Goal: Transaction & Acquisition: Purchase product/service

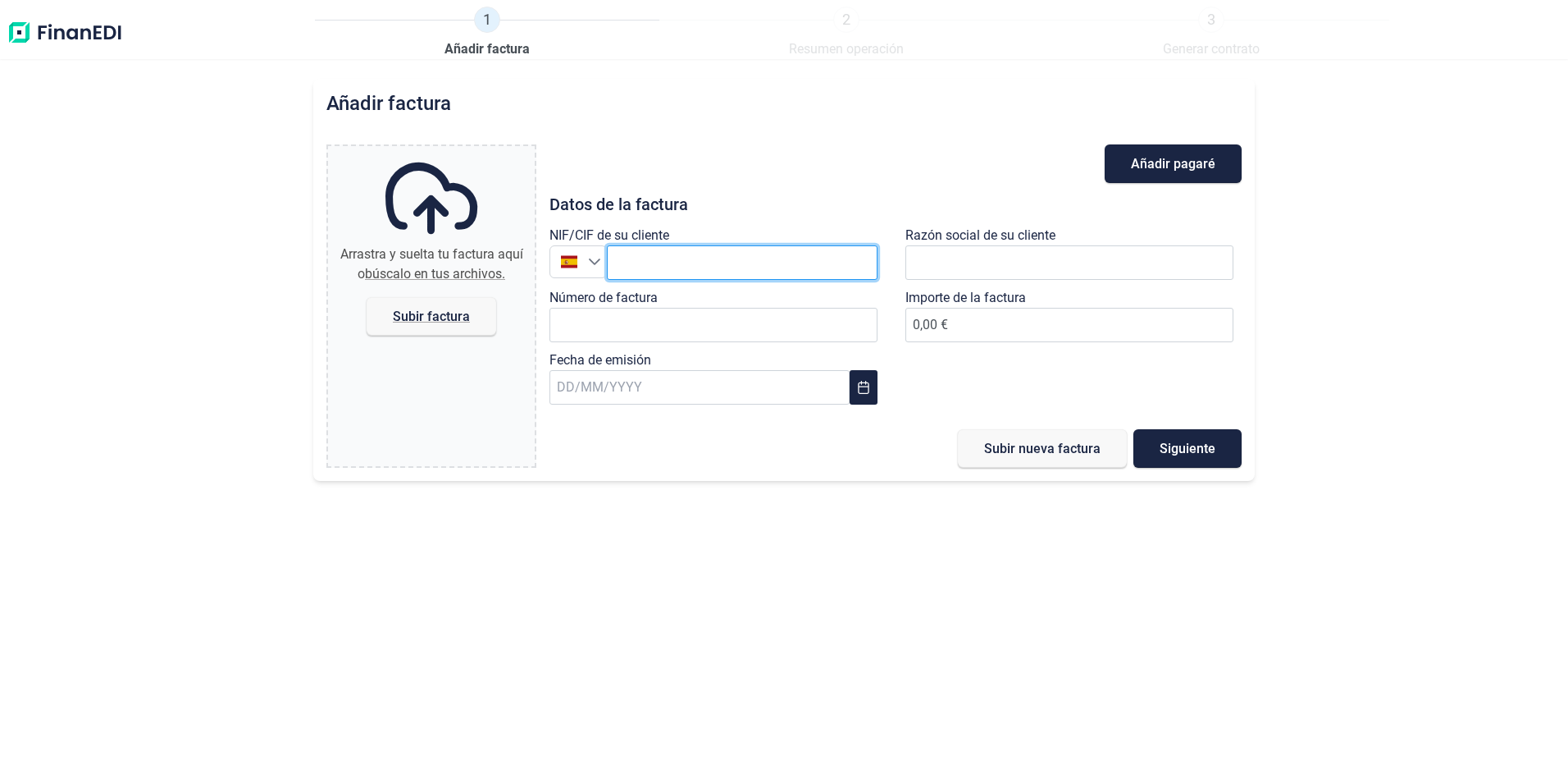
click at [671, 265] on input "text" at bounding box center [742, 262] width 271 height 35
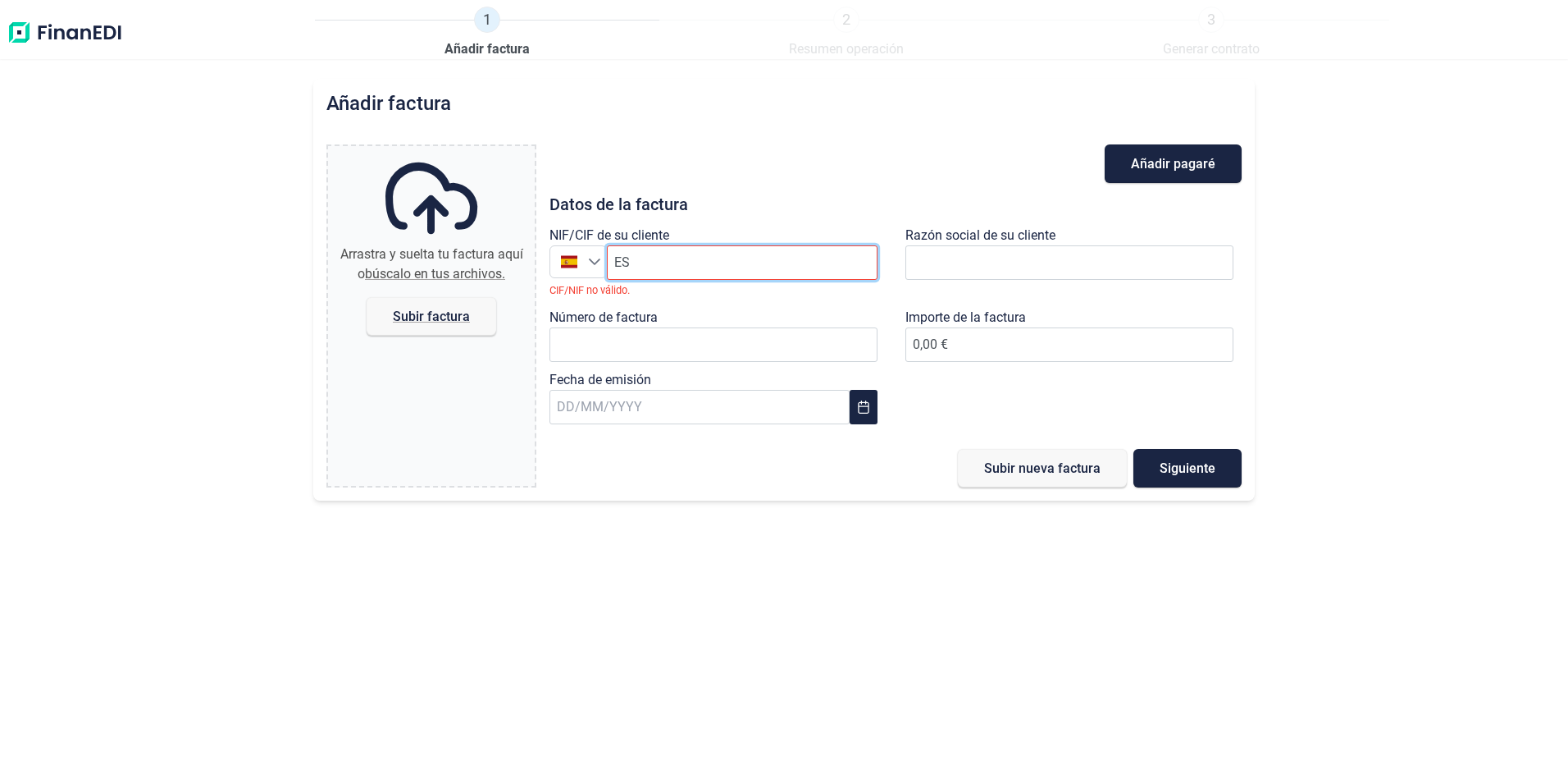
type input "E"
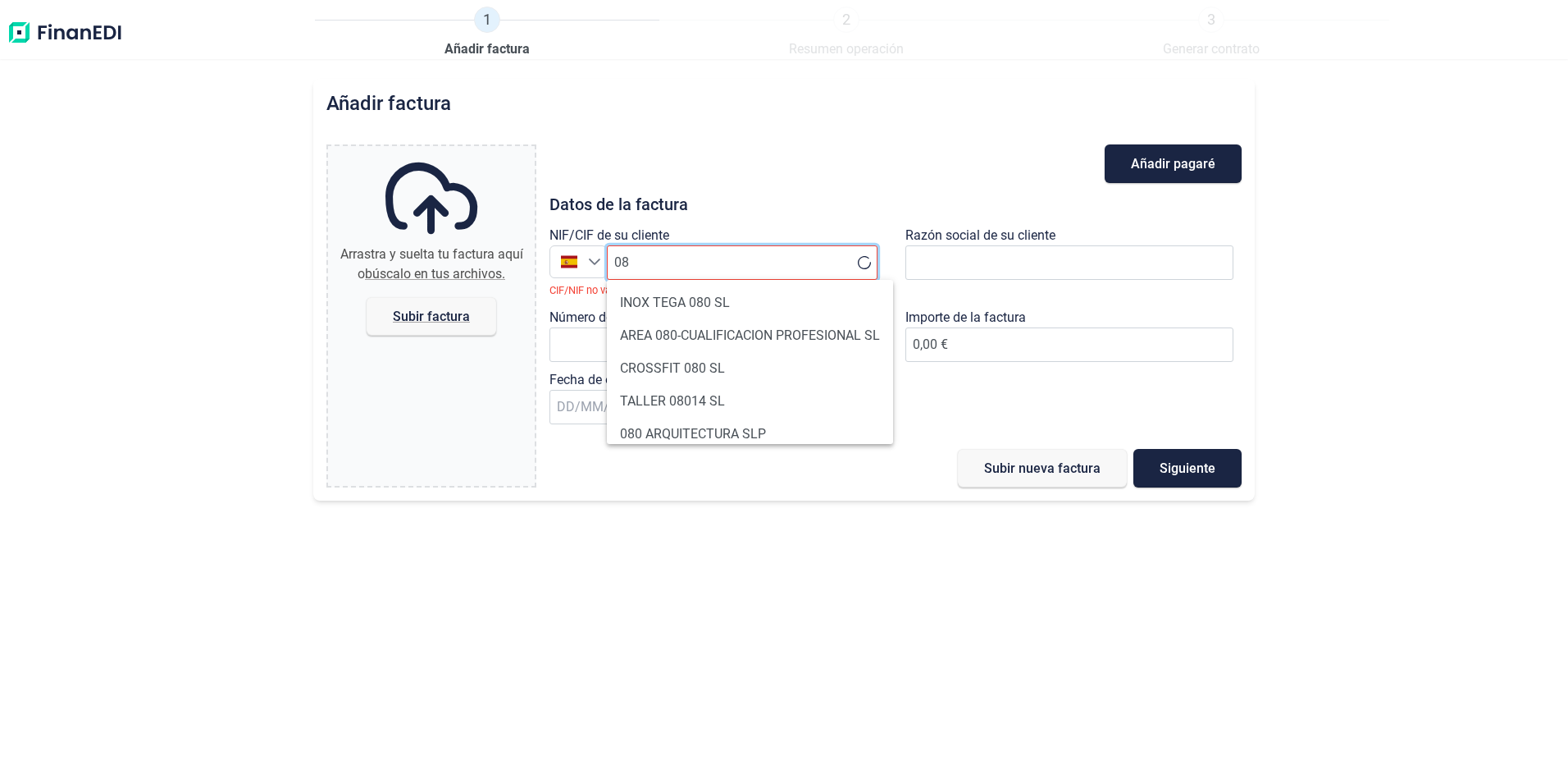
type input "0"
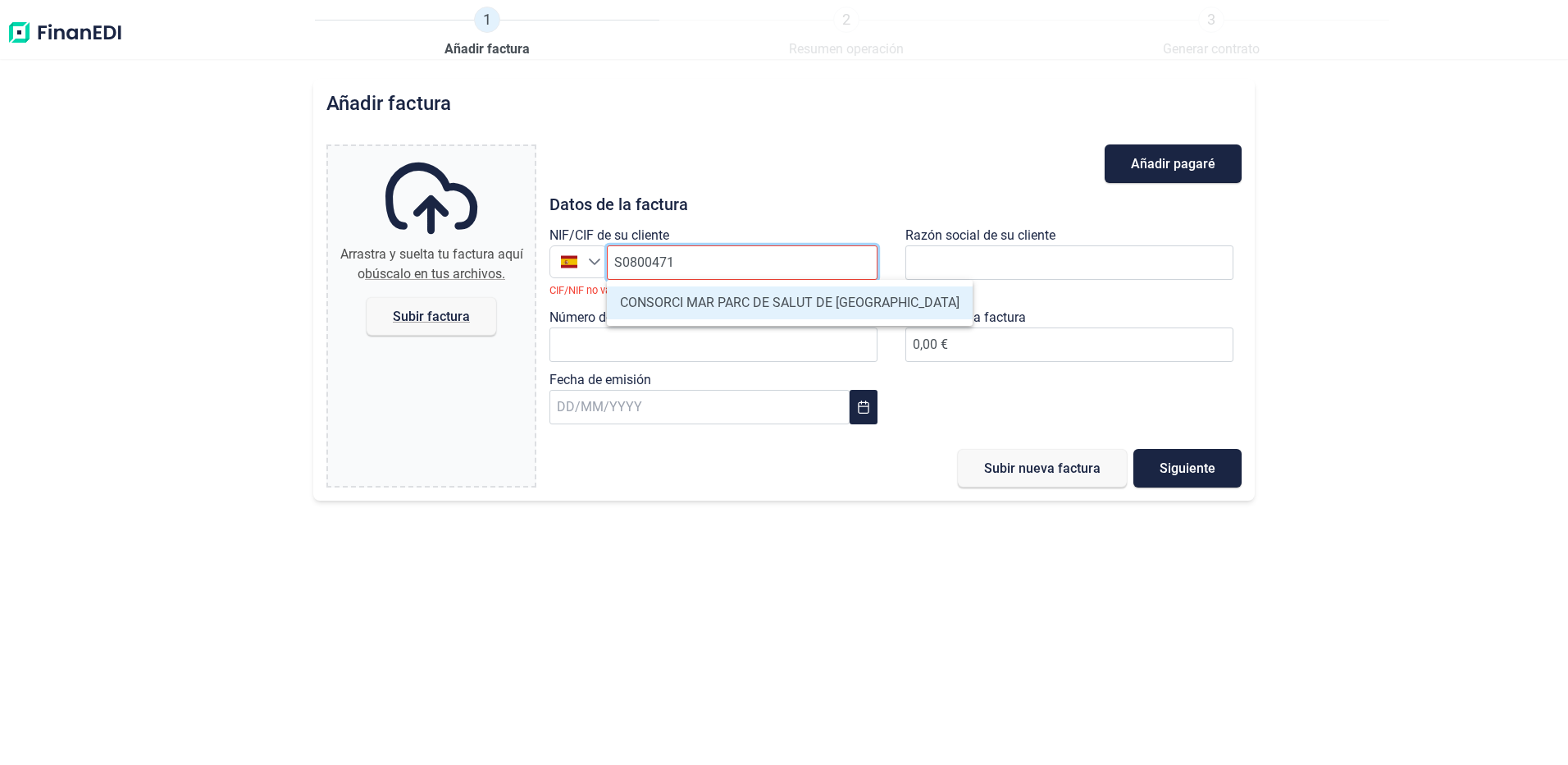
type input "S0800471E"
type input "CONSORCI MAR PARC DE SALUT DE [GEOGRAPHIC_DATA]"
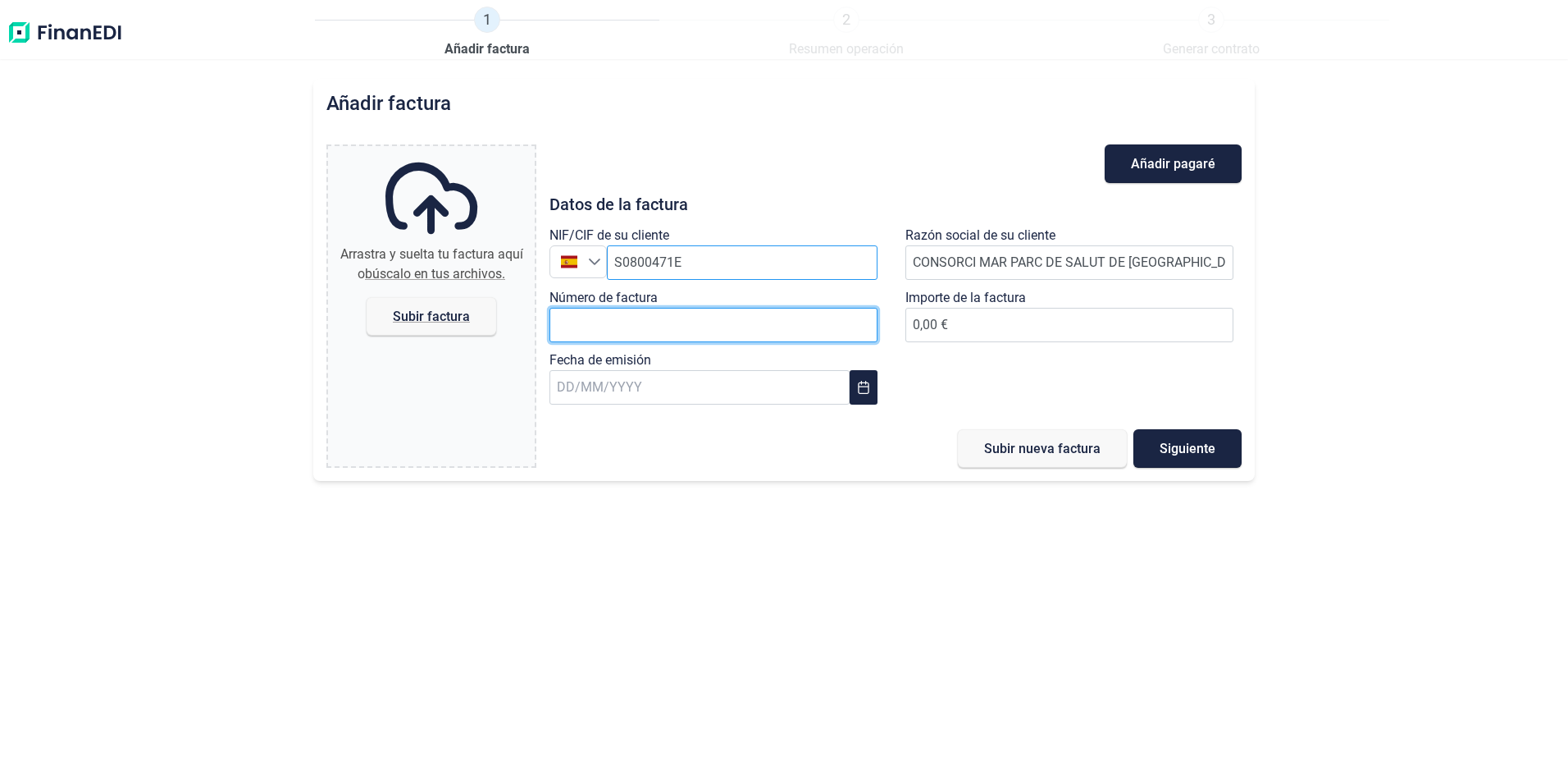
type input "f"
type input "F25-3673"
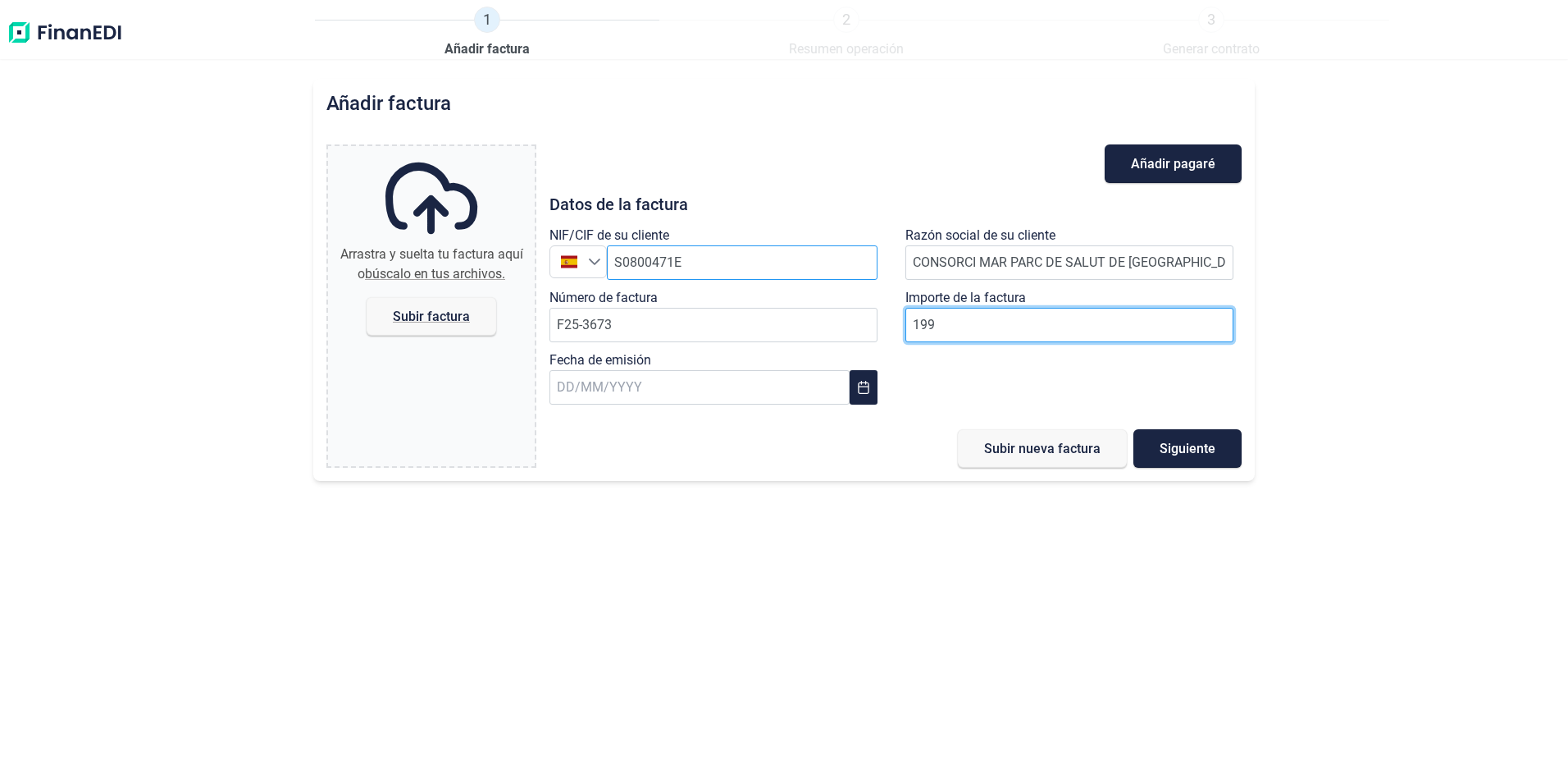
type input "1999"
type input "1999.7"
type input "1999.72"
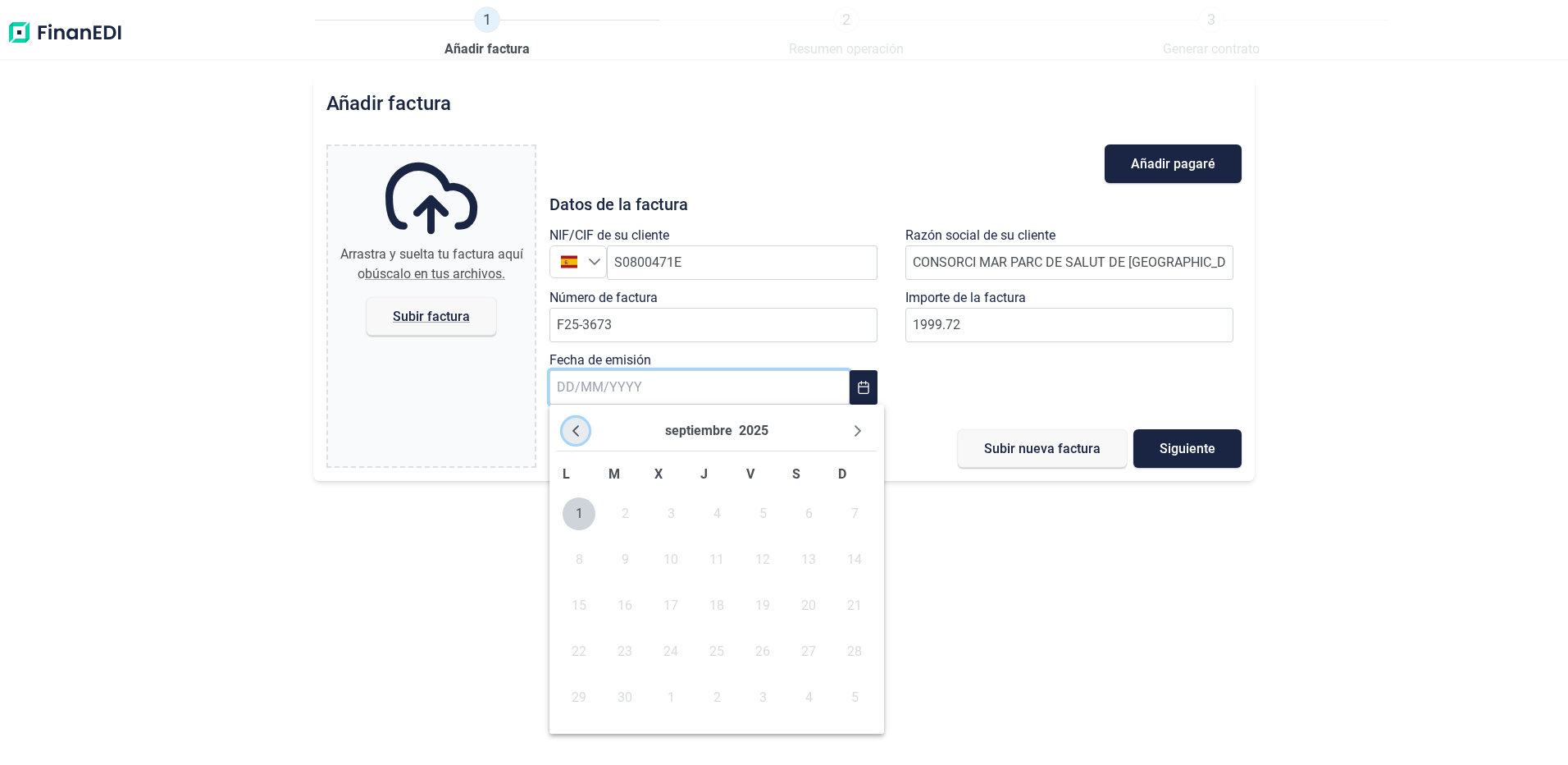
click at [580, 424] on icon "Previous Month" at bounding box center [576, 431] width 14 height 14
click at [664, 697] on span "27" at bounding box center [671, 697] width 33 height 33
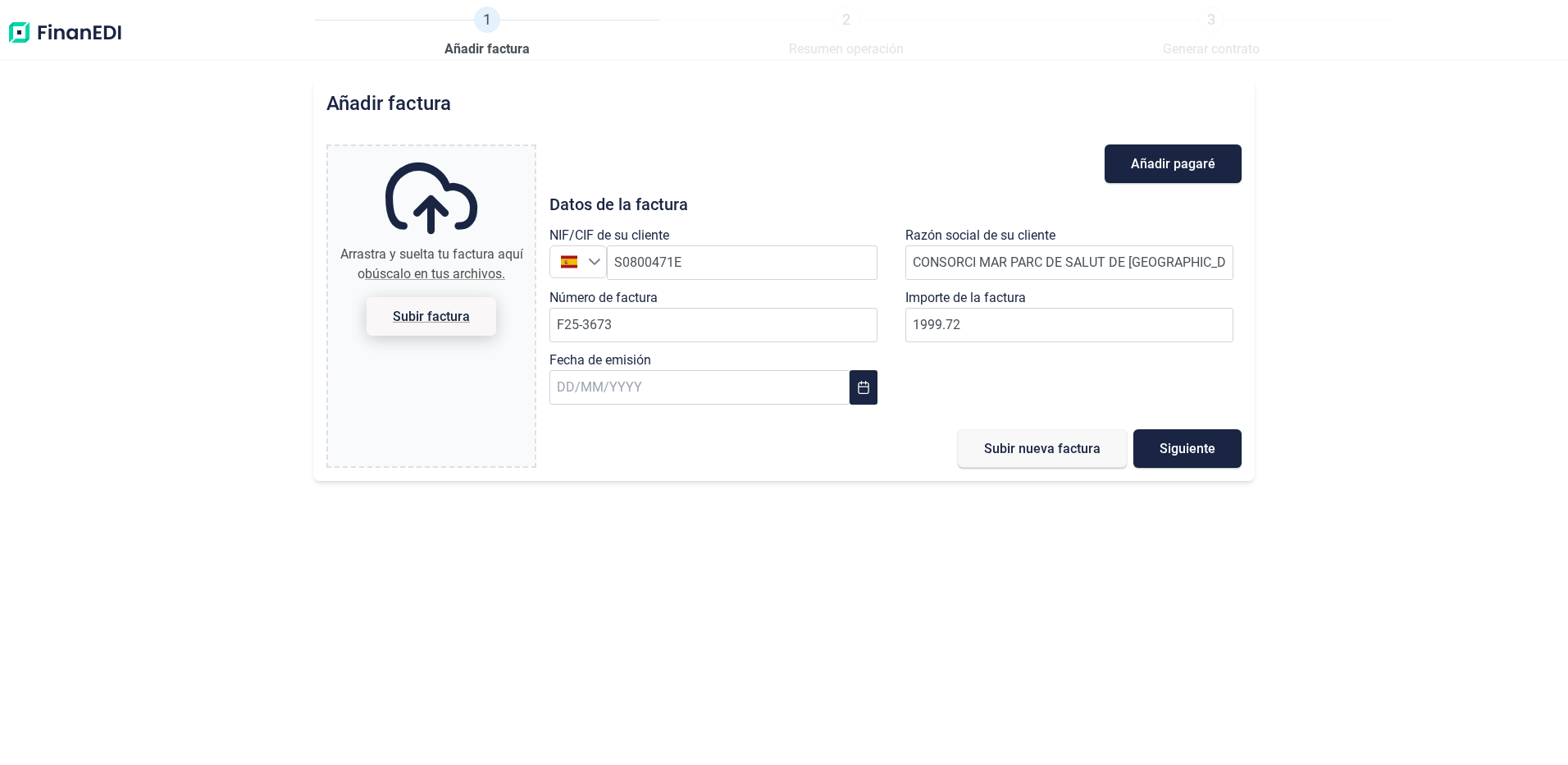
click at [436, 315] on span "Subir factura" at bounding box center [431, 315] width 77 height 13
click at [436, 150] on input "Arrastra y suelta tu factura aquí o búscalo en tus archivos. Subir factura" at bounding box center [431, 148] width 206 height 5
type input "C:\fakepath\F25-3673 PSM.pdf"
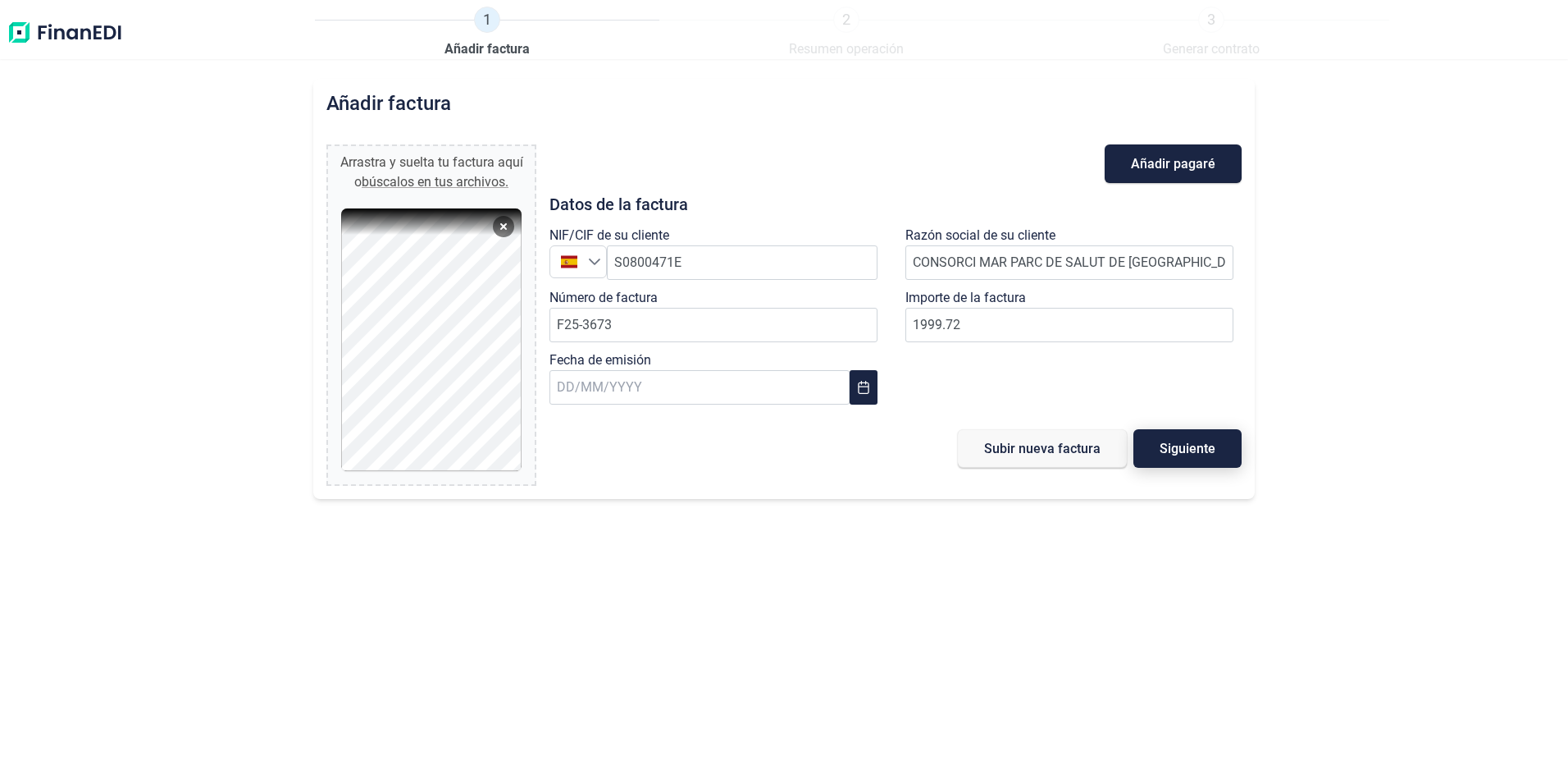
click at [1169, 443] on span "Siguiente" at bounding box center [1187, 448] width 56 height 13
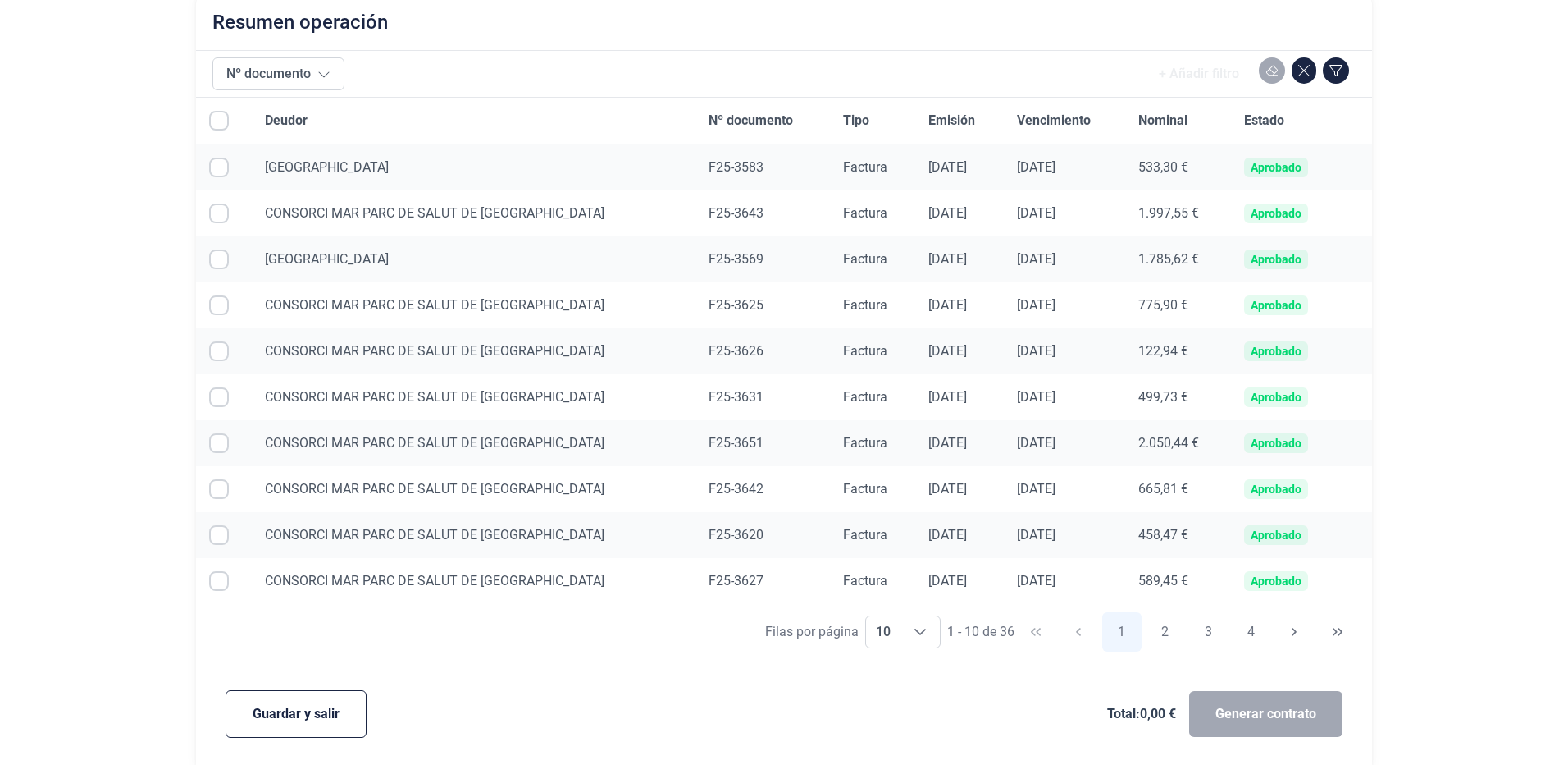
scroll to position [138, 0]
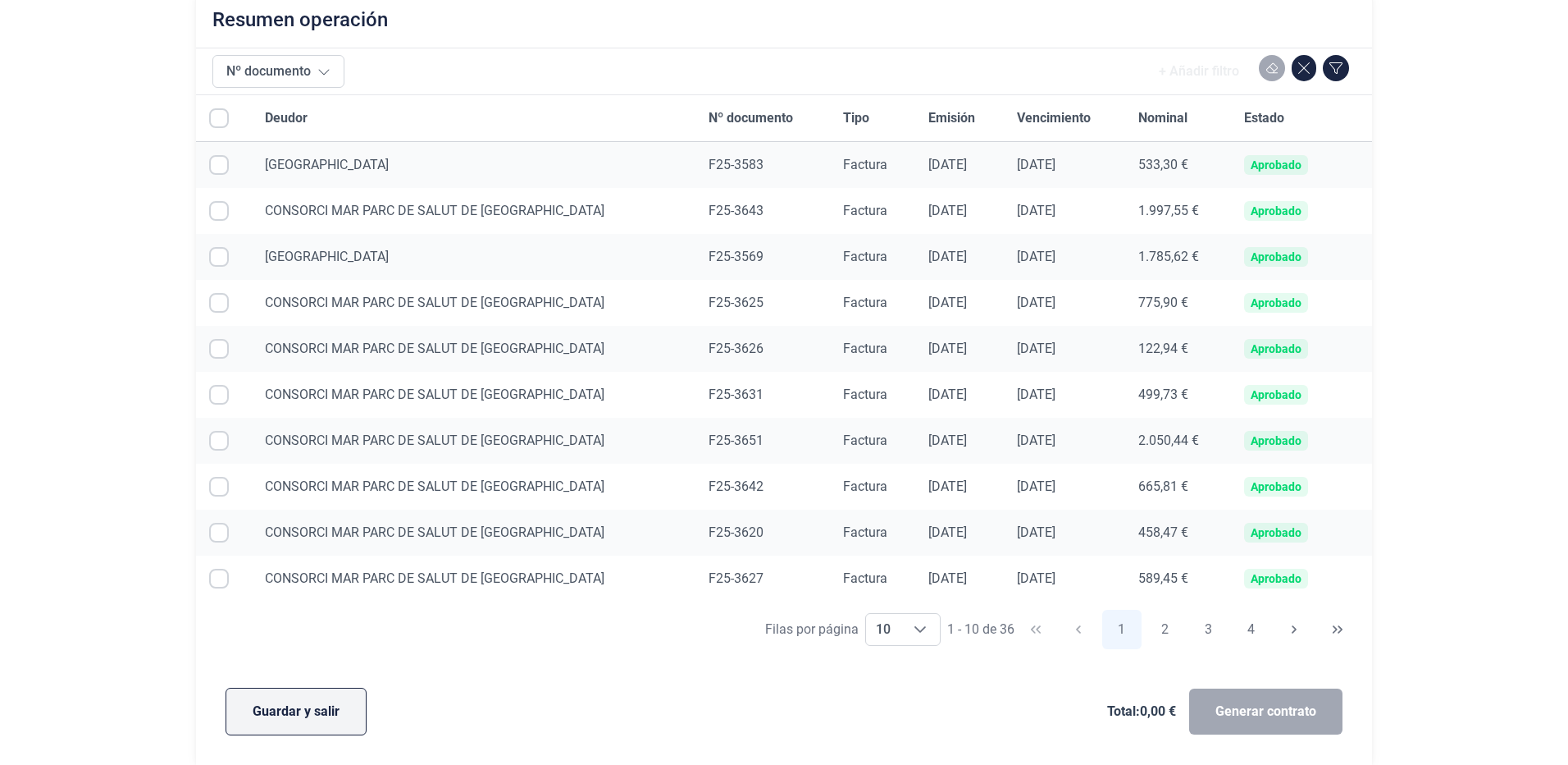
click at [265, 719] on span "Guardar y salir" at bounding box center [296, 711] width 87 height 19
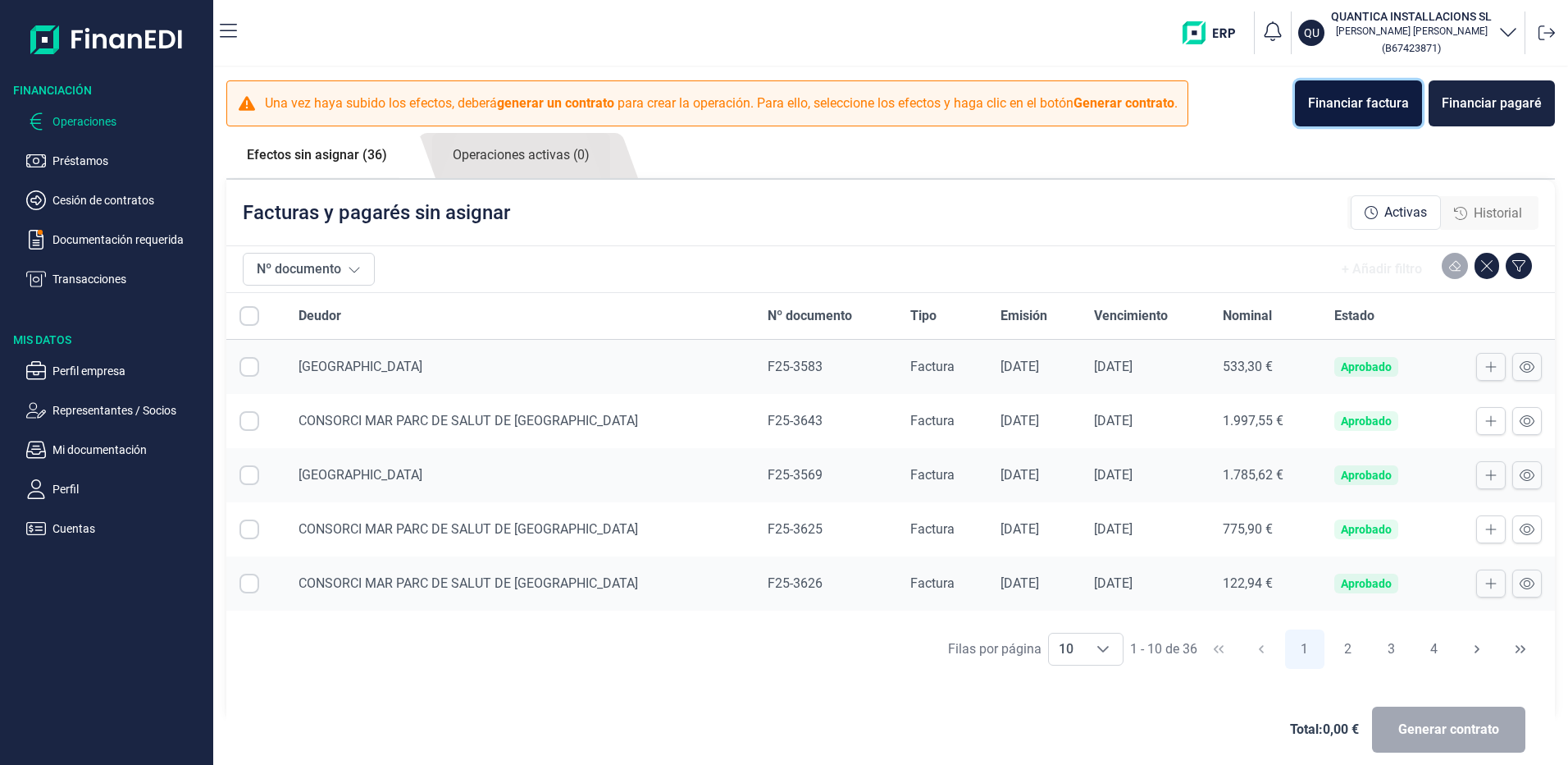
click at [1390, 112] on div "Financiar factura" at bounding box center [1358, 103] width 101 height 19
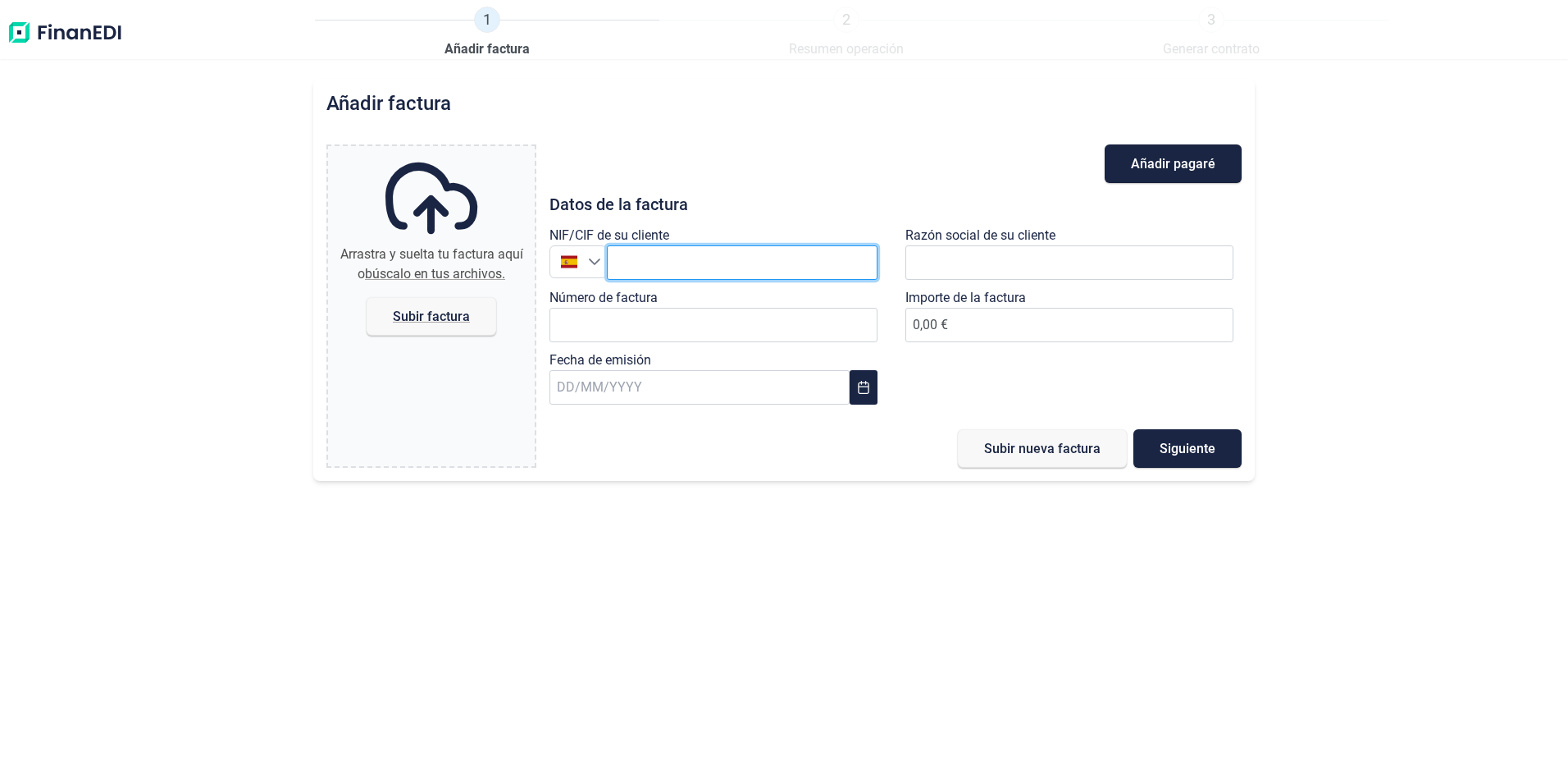
click at [661, 259] on input "text" at bounding box center [742, 262] width 271 height 35
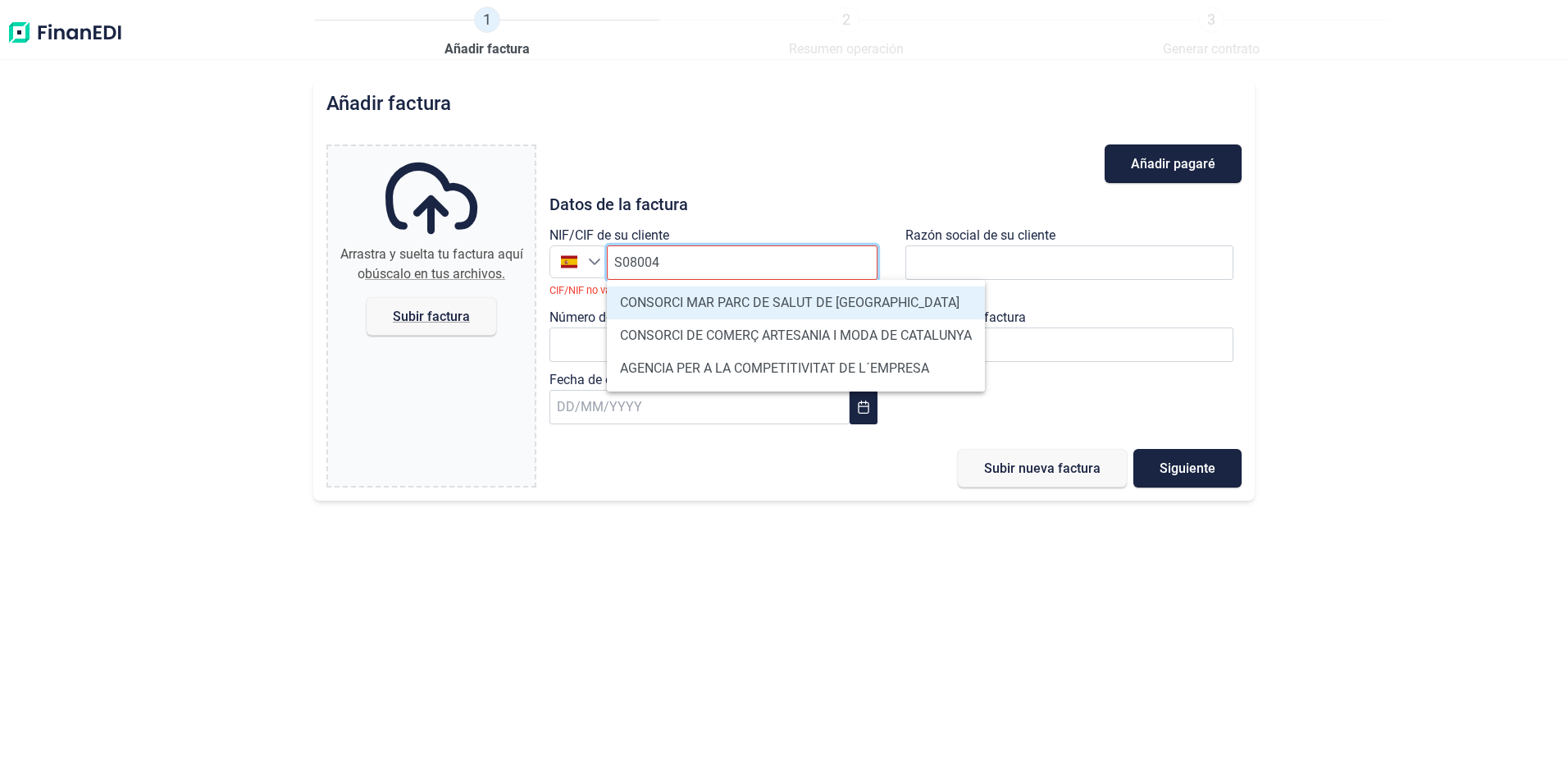
type input "S0800471E"
type input "CONSORCI MAR PARC DE SALUT DE [GEOGRAPHIC_DATA]"
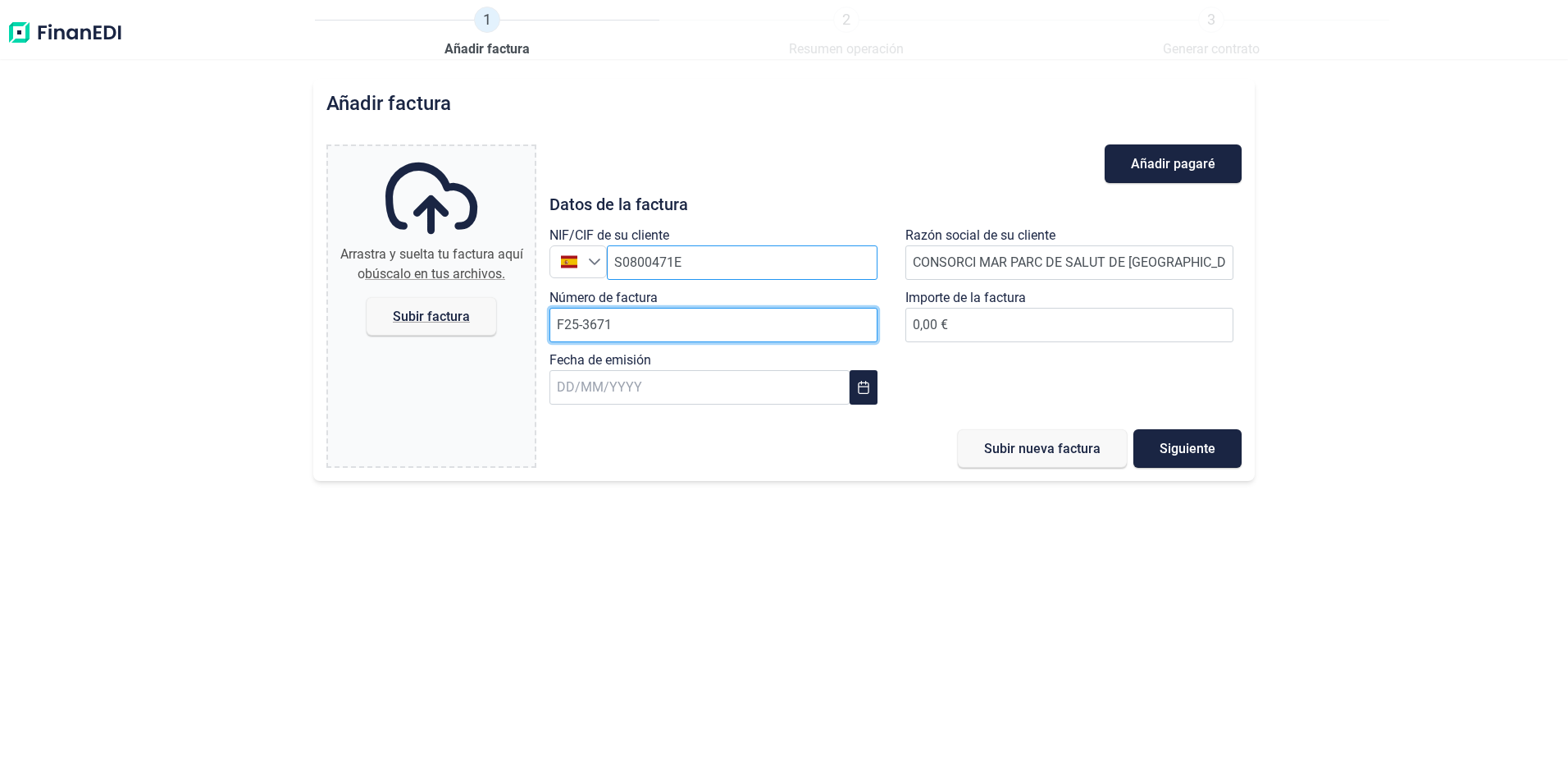
type input "F25-3671"
type input "976,83 €"
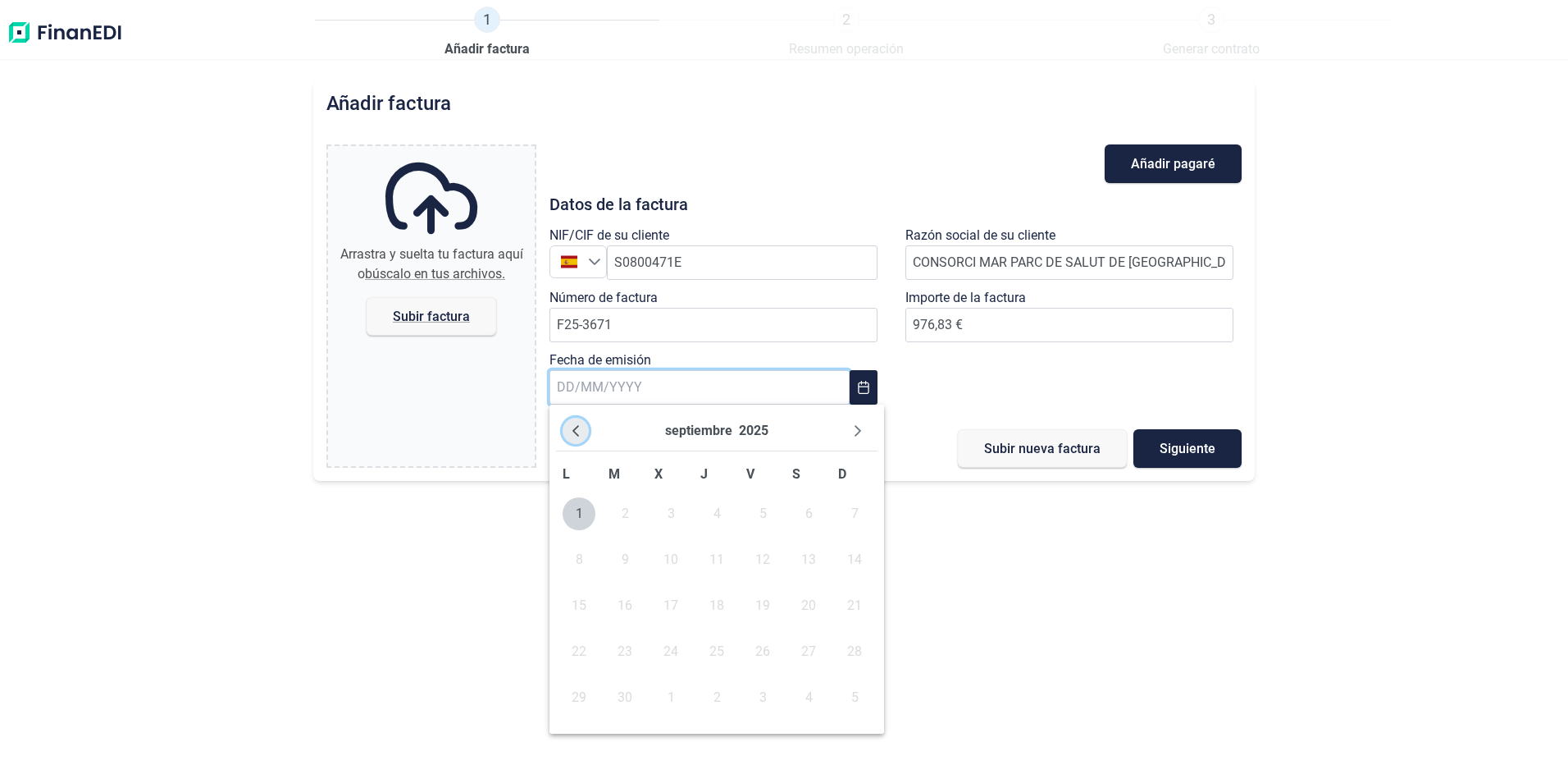
click at [574, 426] on icon "Previous Month" at bounding box center [576, 431] width 14 height 14
click at [576, 698] on span "25" at bounding box center [579, 697] width 33 height 33
type input "[DATE]"
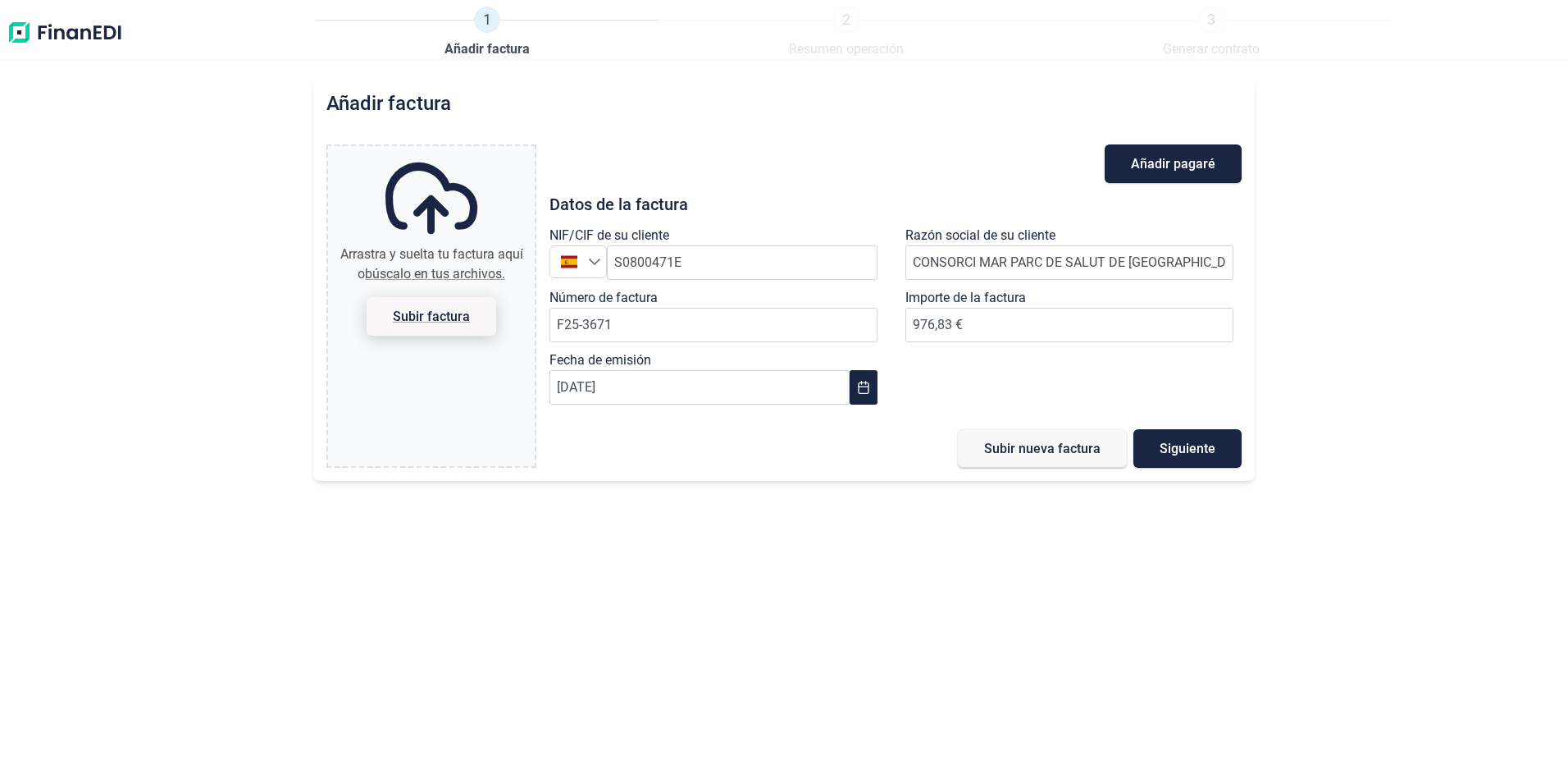
click at [441, 313] on span "Subir factura" at bounding box center [431, 315] width 77 height 13
click at [441, 150] on input "Arrastra y suelta tu factura aquí o búscalo en tus archivos. Subir factura" at bounding box center [431, 148] width 206 height 5
type input "C:\fakepath\F25-3671 PSM.pdf"
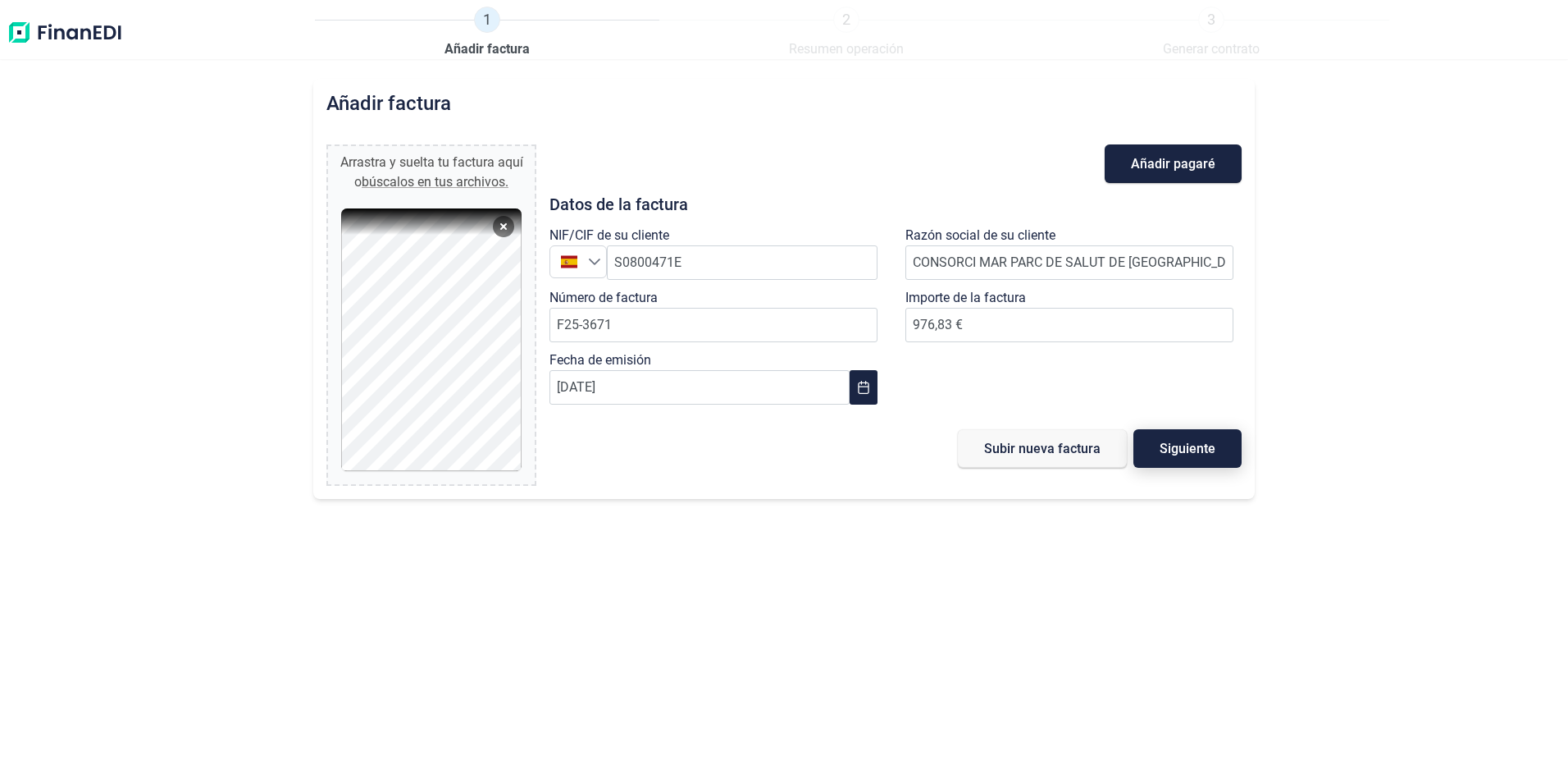
click at [1187, 443] on span "Siguiente" at bounding box center [1187, 448] width 56 height 13
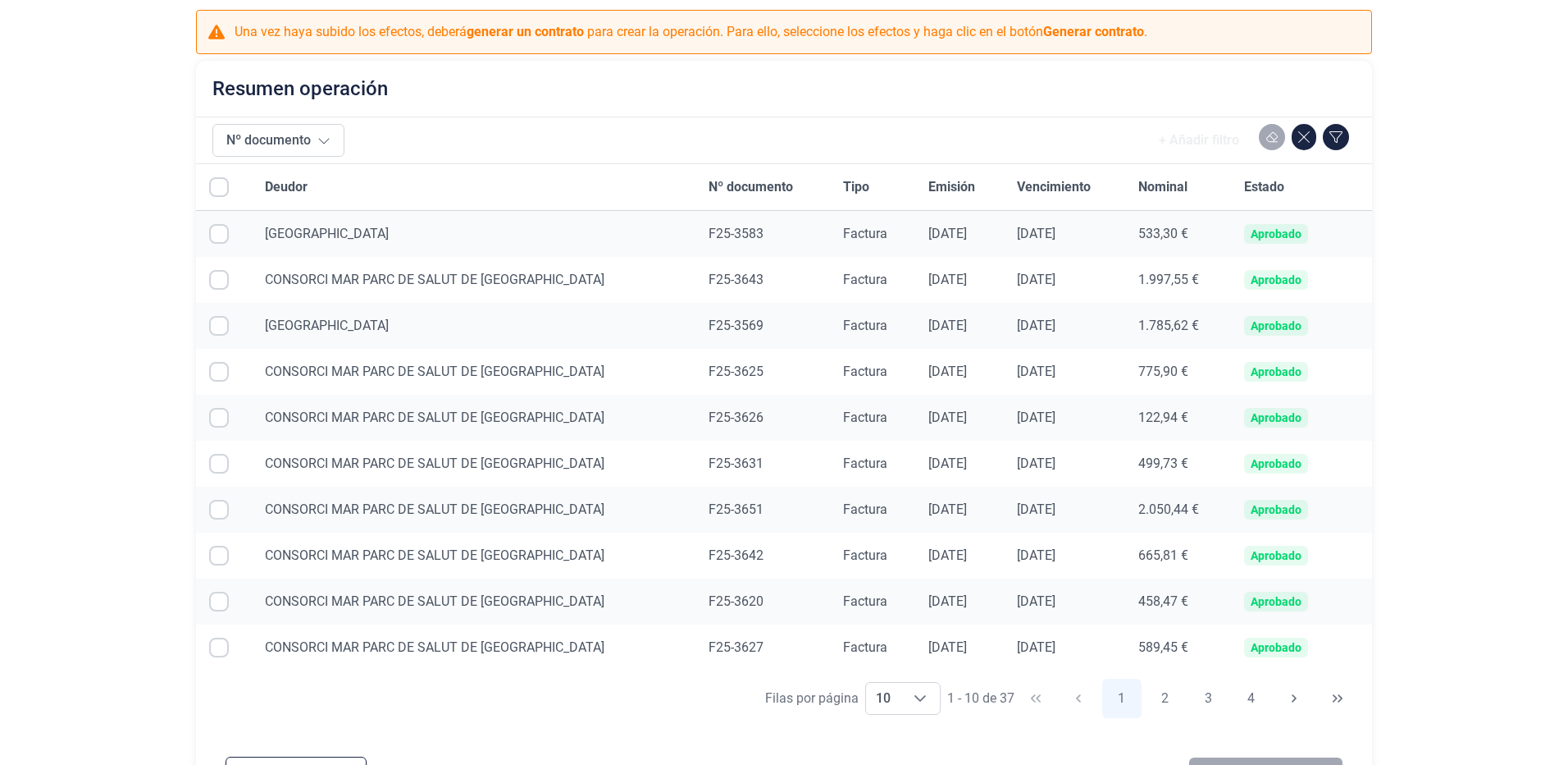
scroll to position [138, 0]
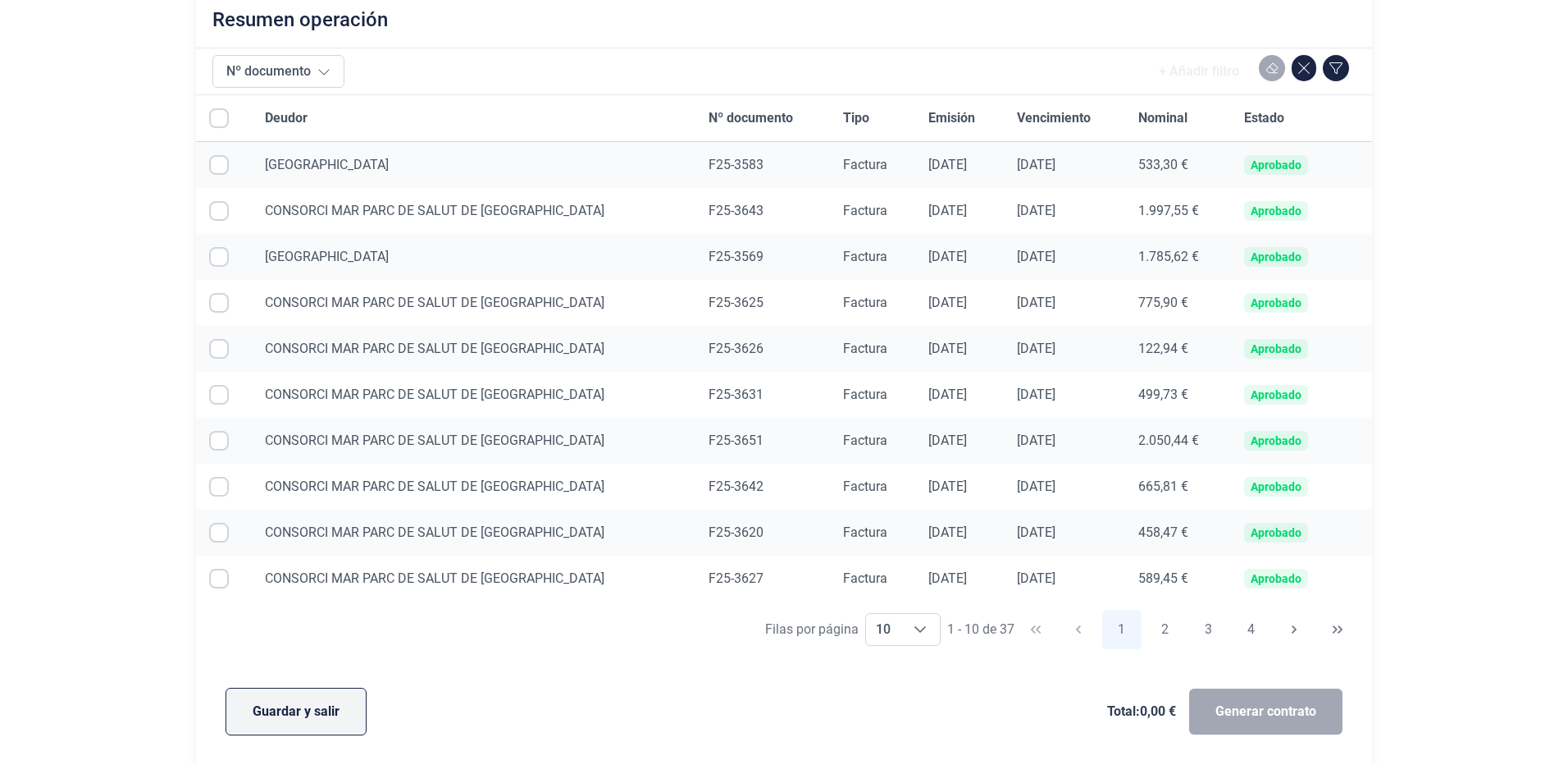
click at [298, 712] on span "Guardar y salir" at bounding box center [296, 711] width 87 height 19
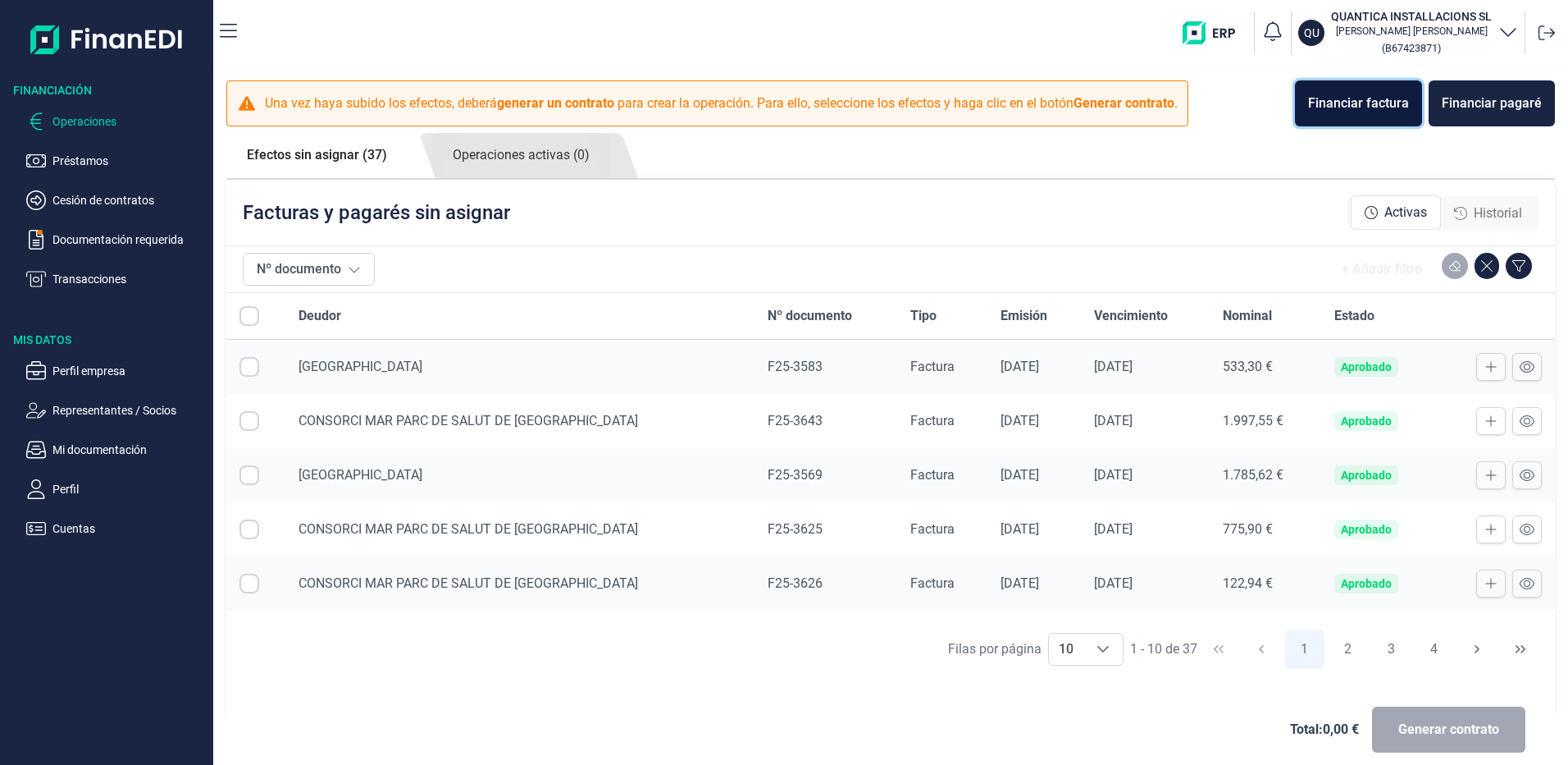
click at [1368, 106] on div "Financiar factura" at bounding box center [1358, 103] width 101 height 19
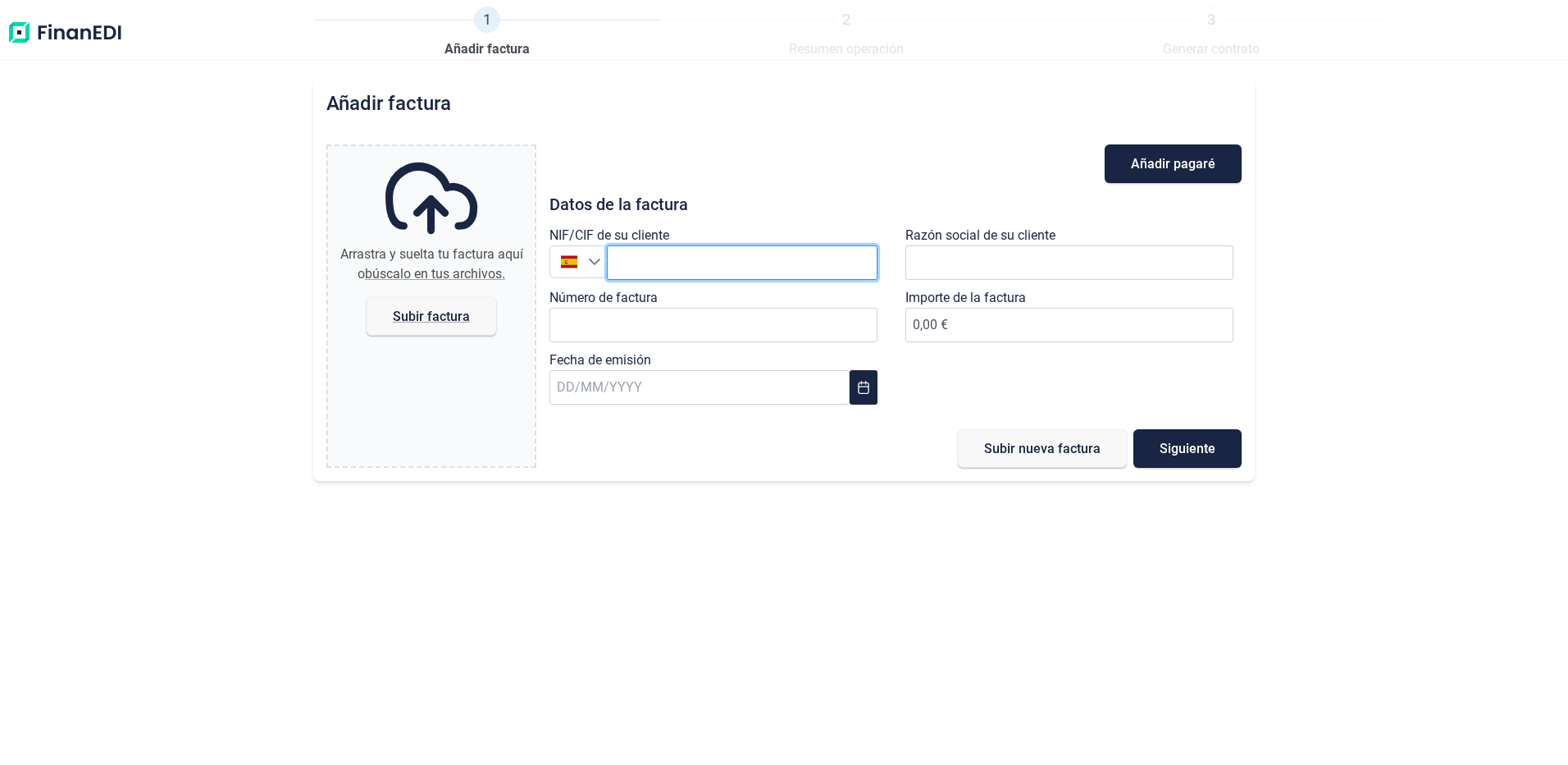
click at [721, 260] on input "text" at bounding box center [742, 262] width 271 height 35
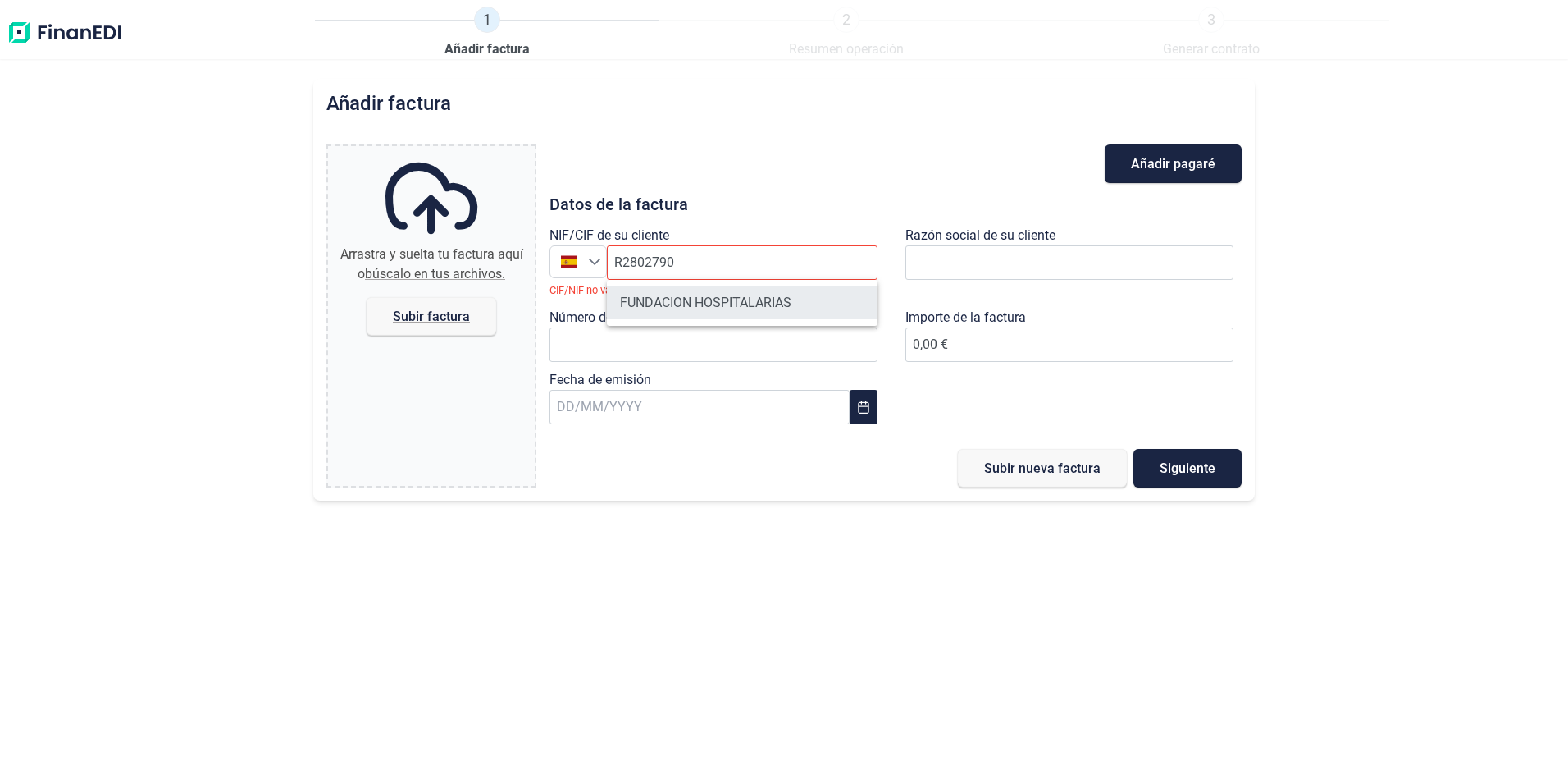
click at [711, 303] on li "FUNDACION HOSPITALARIAS" at bounding box center [742, 303] width 271 height 33
type input "R2802790B"
type input "FUNDACION HOSPITALARIAS"
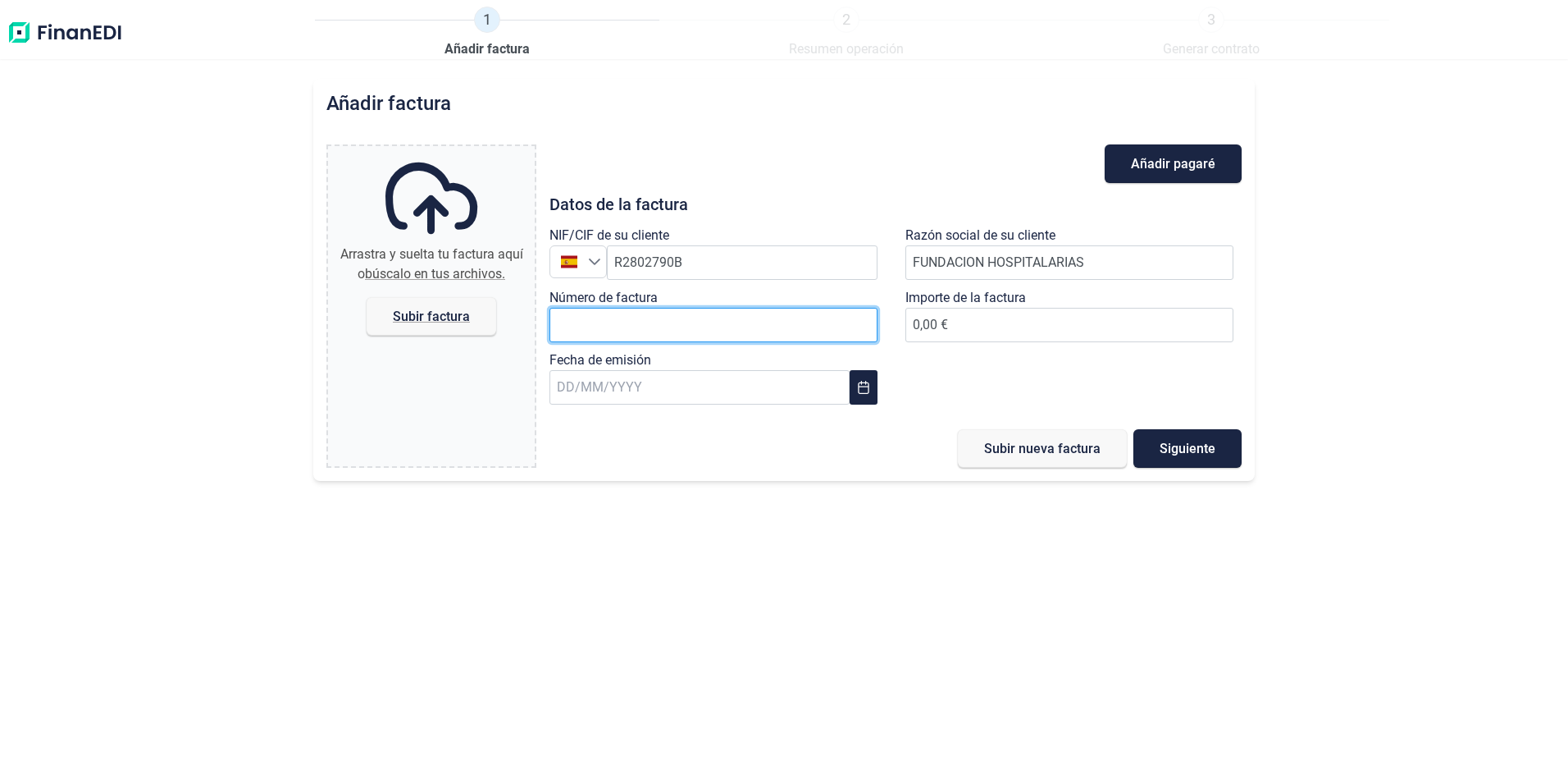
click at [641, 326] on input "Número de factura" at bounding box center [714, 325] width 328 height 35
type input "F25-3670"
type input "334,18 €"
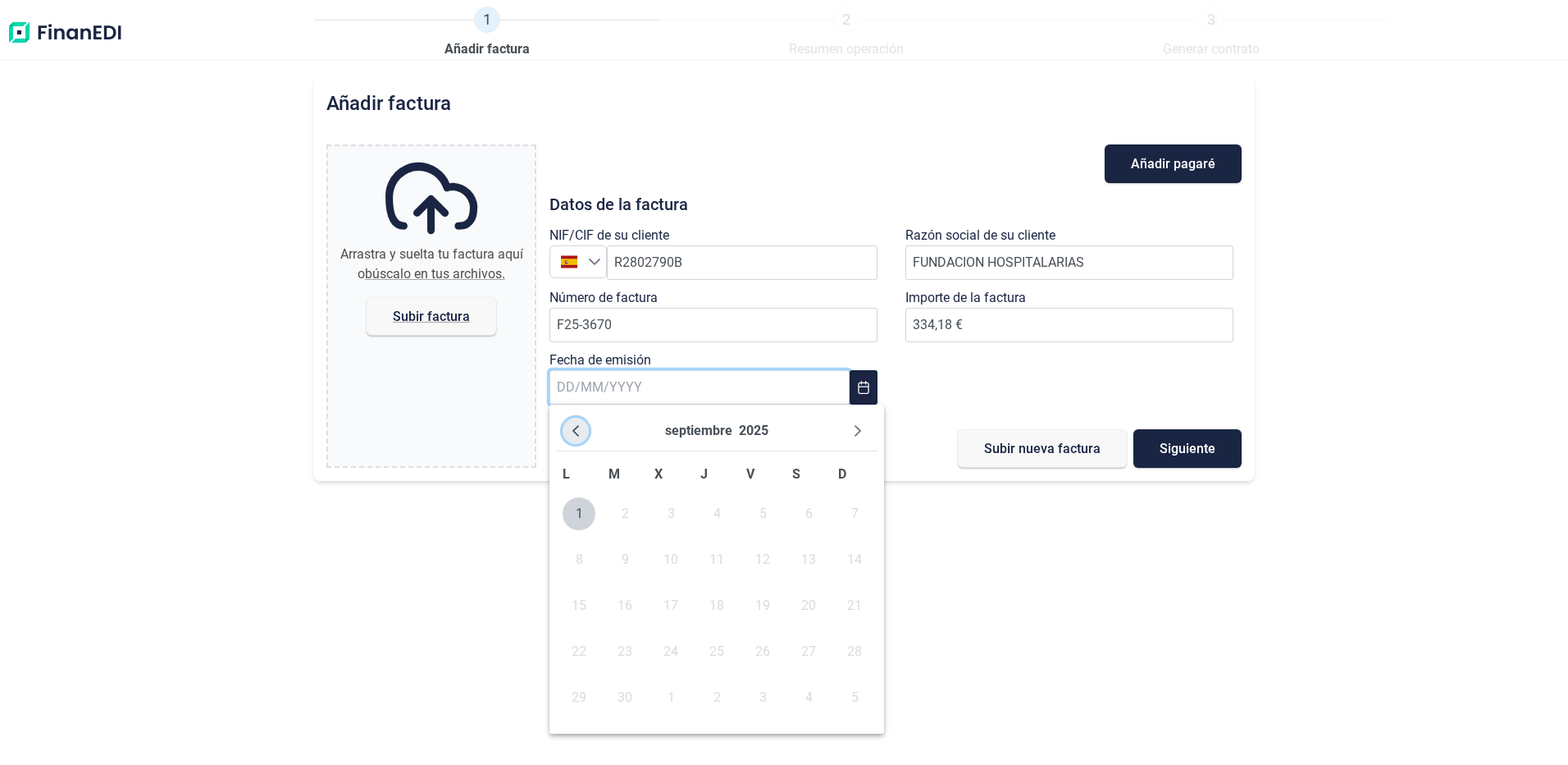
click at [575, 424] on icon "Previous Month" at bounding box center [576, 431] width 14 height 14
click at [583, 697] on span "25" at bounding box center [579, 697] width 33 height 33
type input "[DATE]"
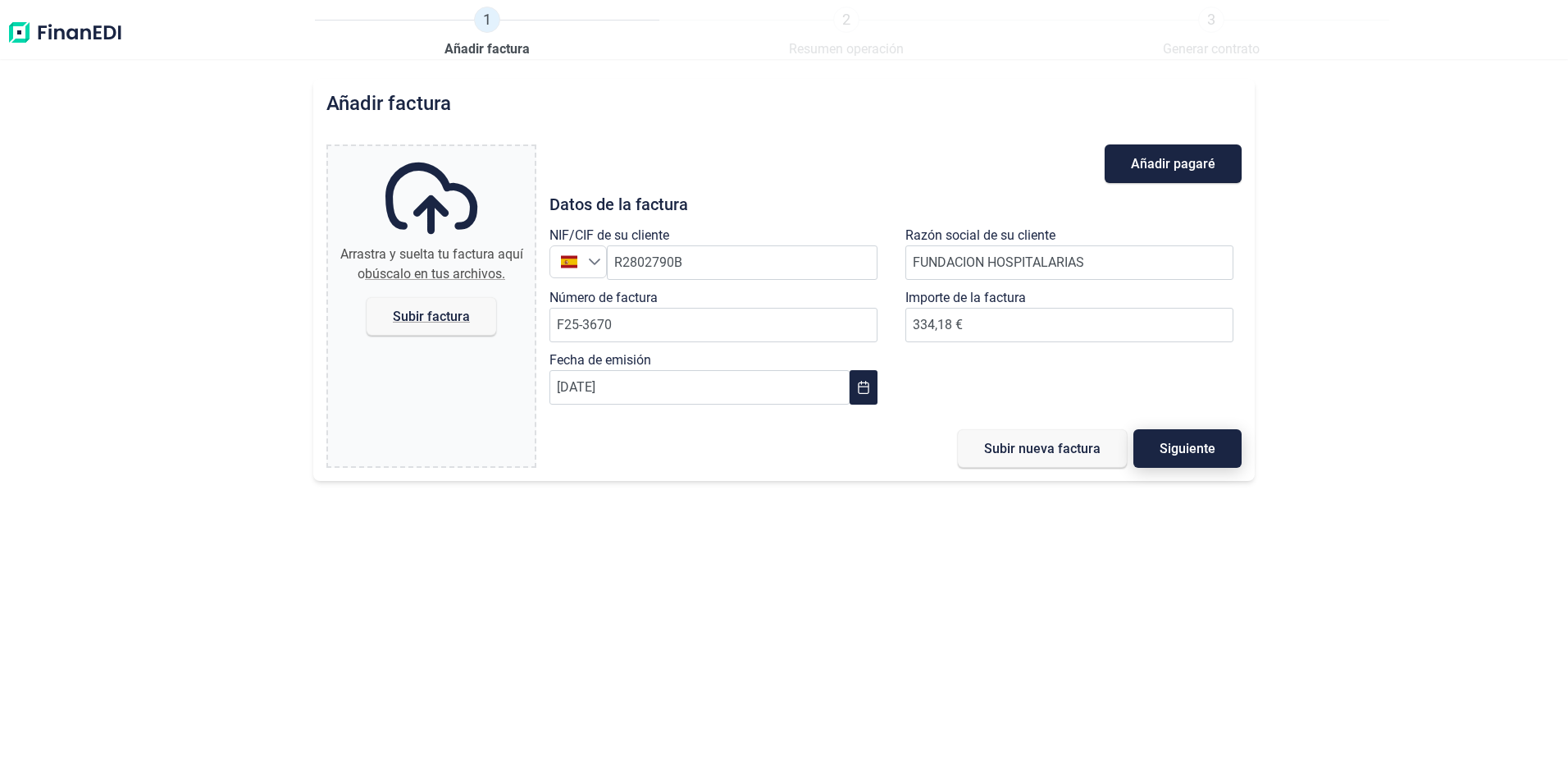
click at [1179, 447] on span "Siguiente" at bounding box center [1187, 448] width 56 height 13
click at [415, 316] on span "Subir factura" at bounding box center [431, 315] width 77 height 13
click at [415, 150] on input "Arrastra y suelta tu factura aquí o búscalo en tus archivos. Subir factura" at bounding box center [431, 148] width 206 height 5
type input "C:\fakepath\F25-3670 FUNDACIÓ HOSPITALÀRIES.pdf"
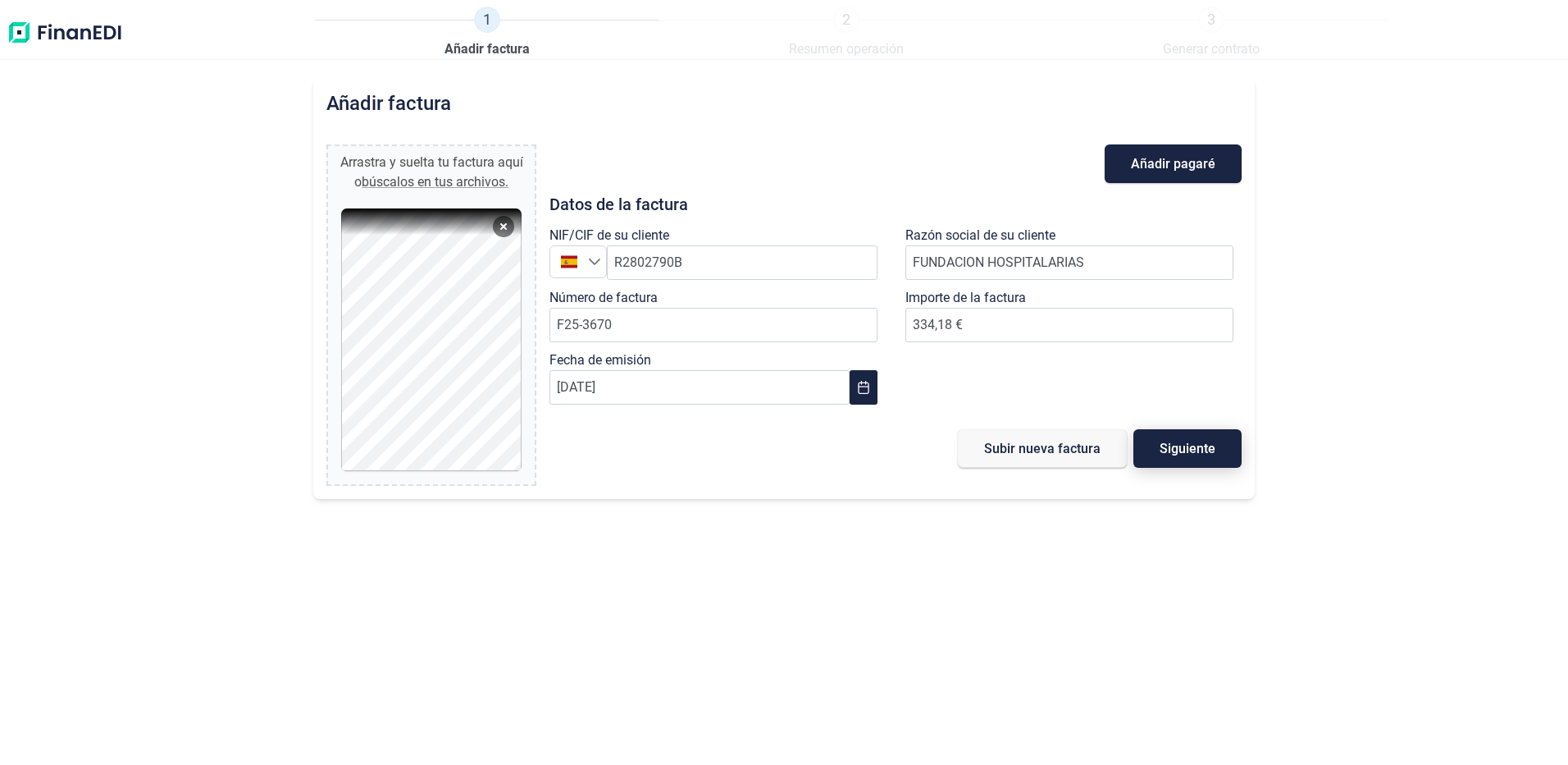
click at [1203, 451] on span "Siguiente" at bounding box center [1187, 448] width 56 height 13
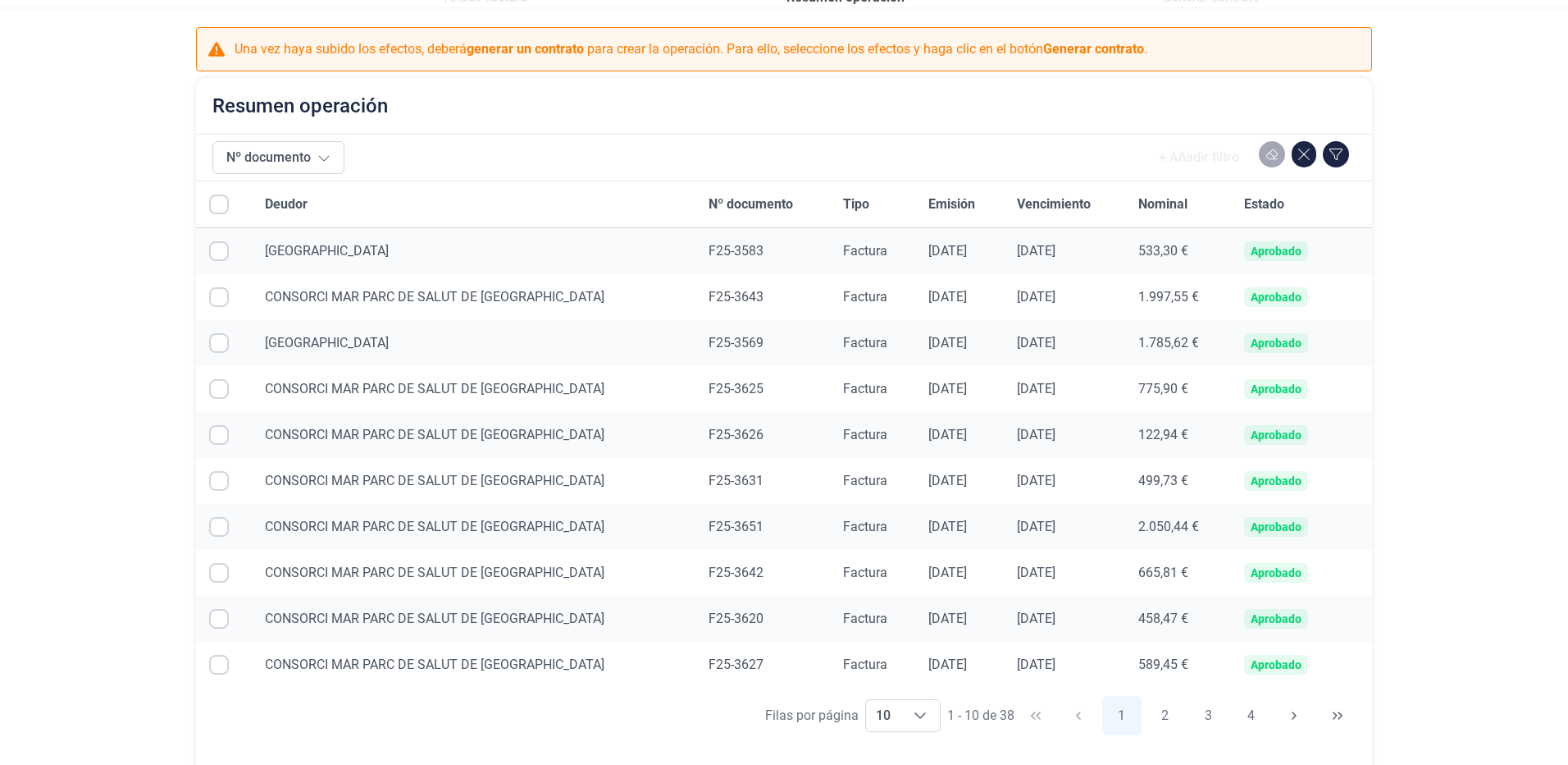
scroll to position [138, 0]
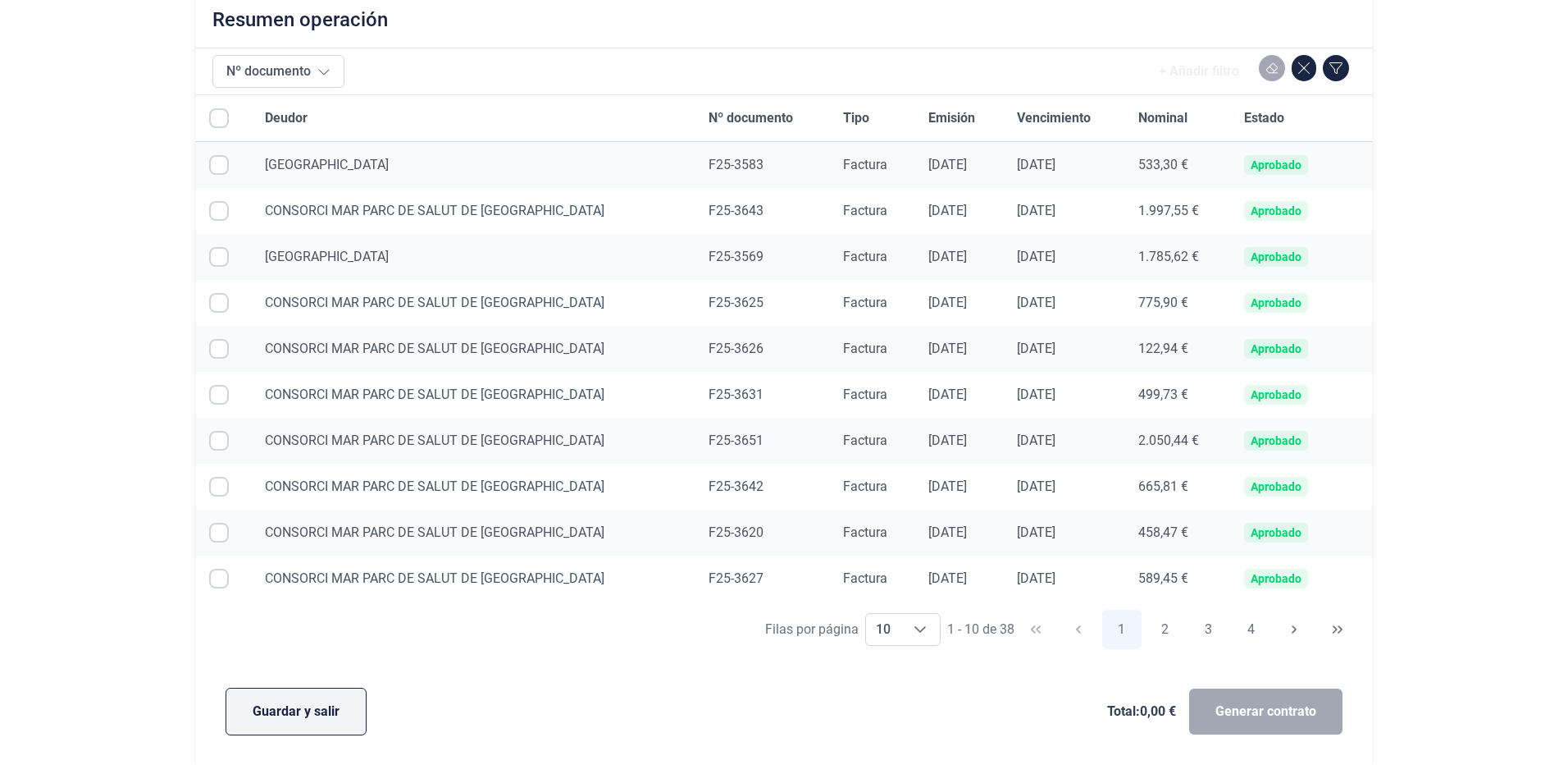
click at [311, 704] on span "Guardar y salir" at bounding box center [296, 711] width 87 height 19
